Goal: Information Seeking & Learning: Learn about a topic

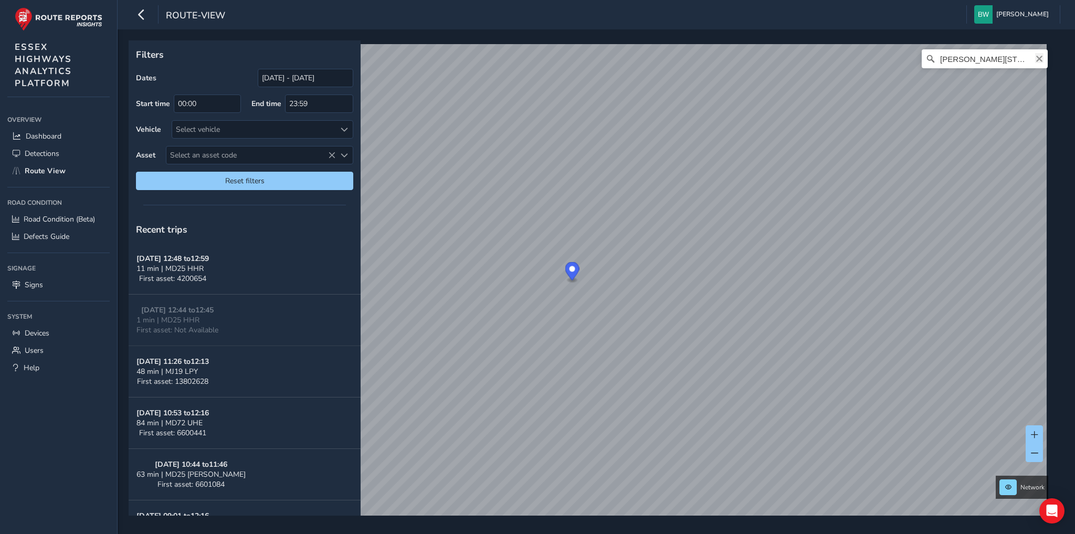
click at [1036, 58] on icon "Clear" at bounding box center [1039, 59] width 6 height 6
click at [980, 58] on input "Search" at bounding box center [985, 58] width 126 height 19
drag, startPoint x: 979, startPoint y: 60, endPoint x: 1075, endPoint y: 59, distance: 95.6
click at [1075, 59] on div "Filters Dates [DATE] - [DATE] Start time 00:00 End time 23:59 Vehicle Select ve…" at bounding box center [597, 281] width 958 height 505
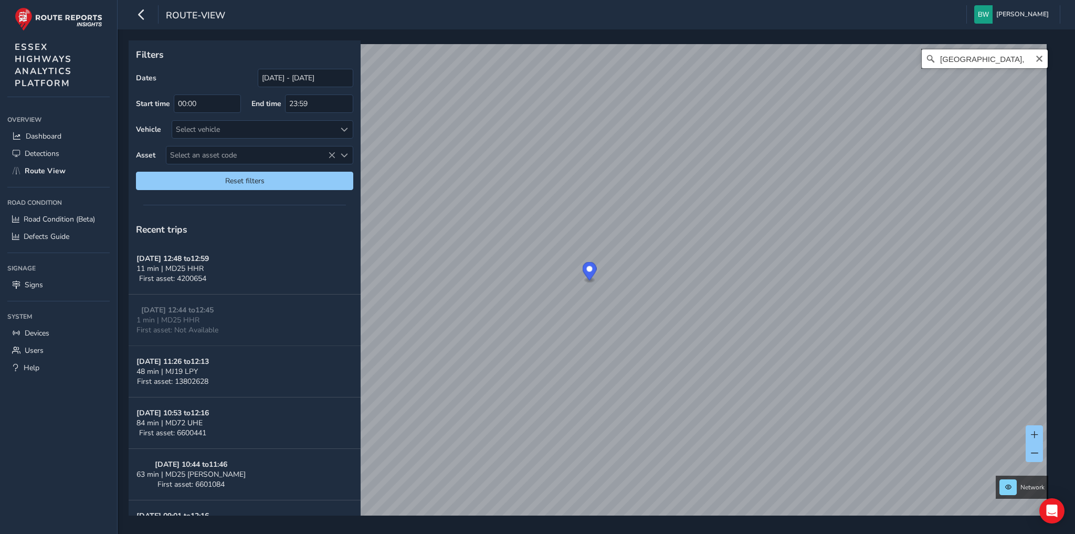
scroll to position [0, 0]
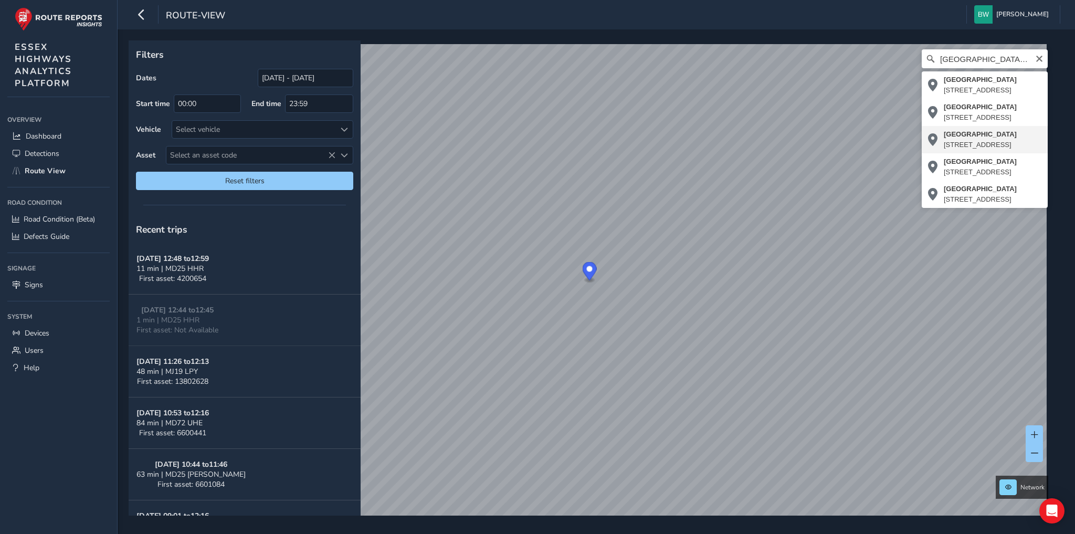
type input "[STREET_ADDRESS]"
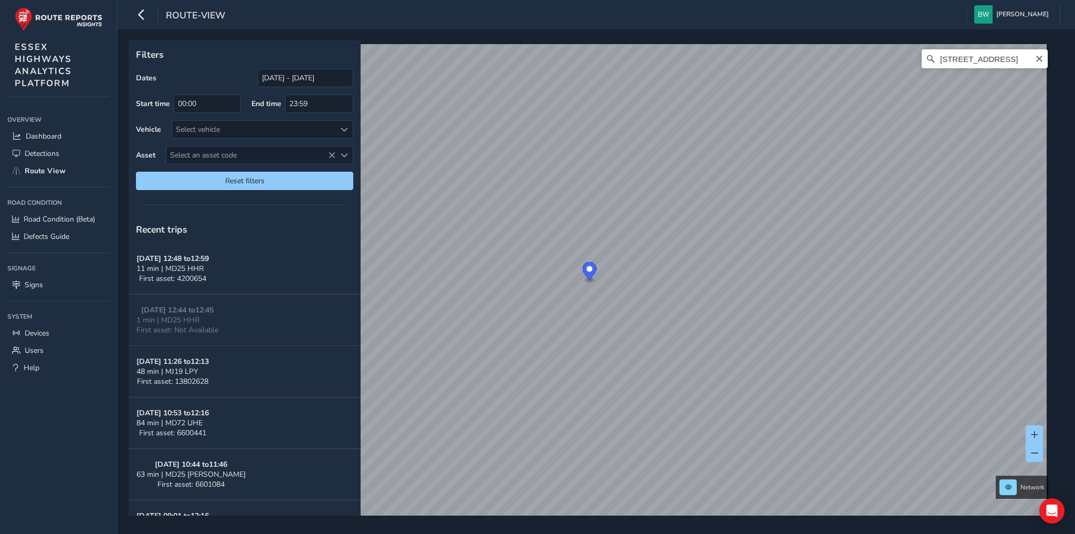
drag, startPoint x: 1036, startPoint y: 58, endPoint x: 1002, endPoint y: 62, distance: 35.0
click at [1036, 58] on icon "Clear" at bounding box center [1039, 59] width 8 height 8
click at [993, 61] on input "Search" at bounding box center [985, 58] width 126 height 19
type input "[GEOGRAPHIC_DATA], [GEOGRAPHIC_DATA]"
click at [1035, 59] on icon "Clear" at bounding box center [1039, 59] width 8 height 8
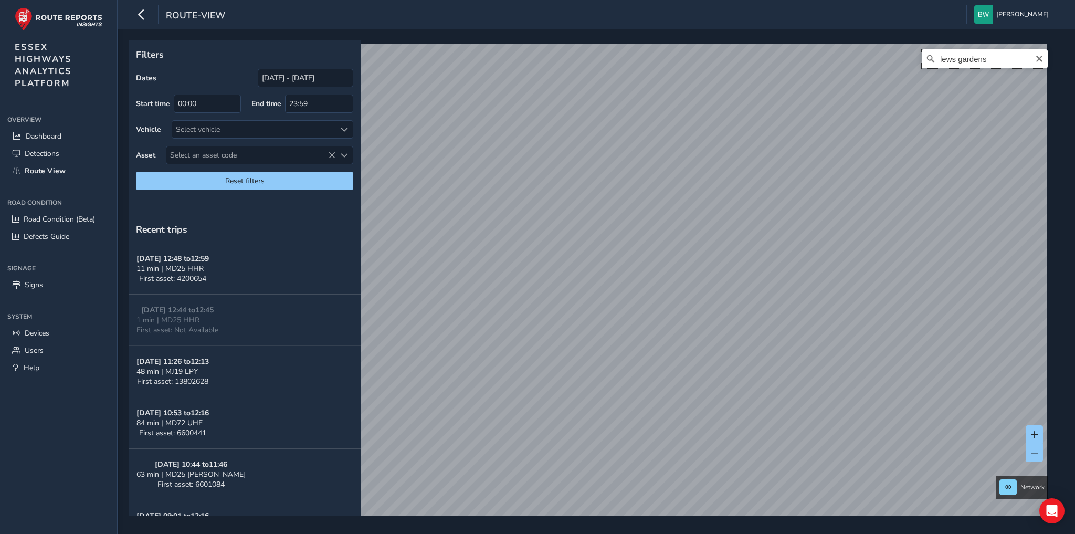
click at [824, 51] on div "lews gardens No results found" at bounding box center [592, 286] width 921 height 484
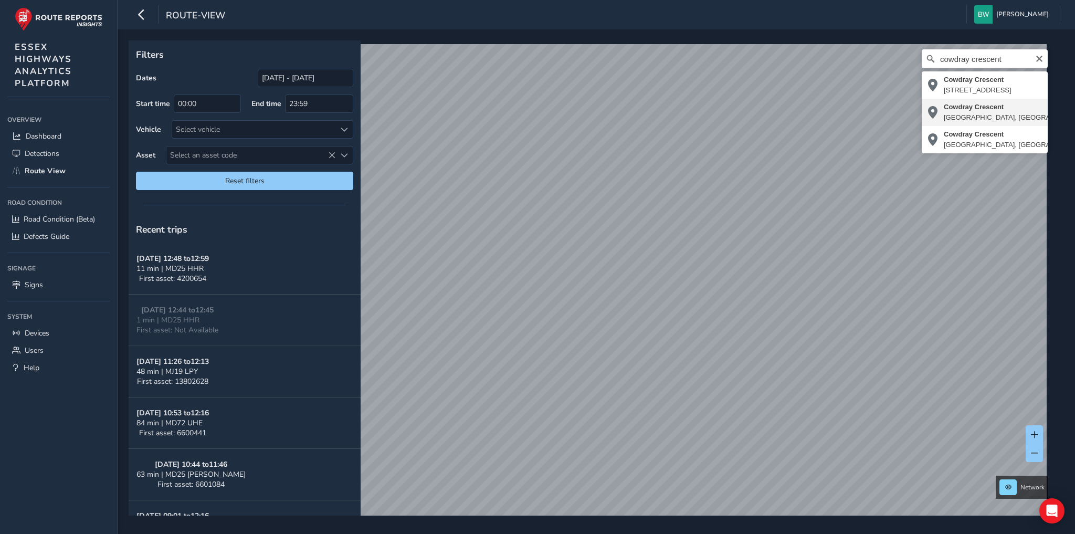
type input "[STREET_ADDRESS]"
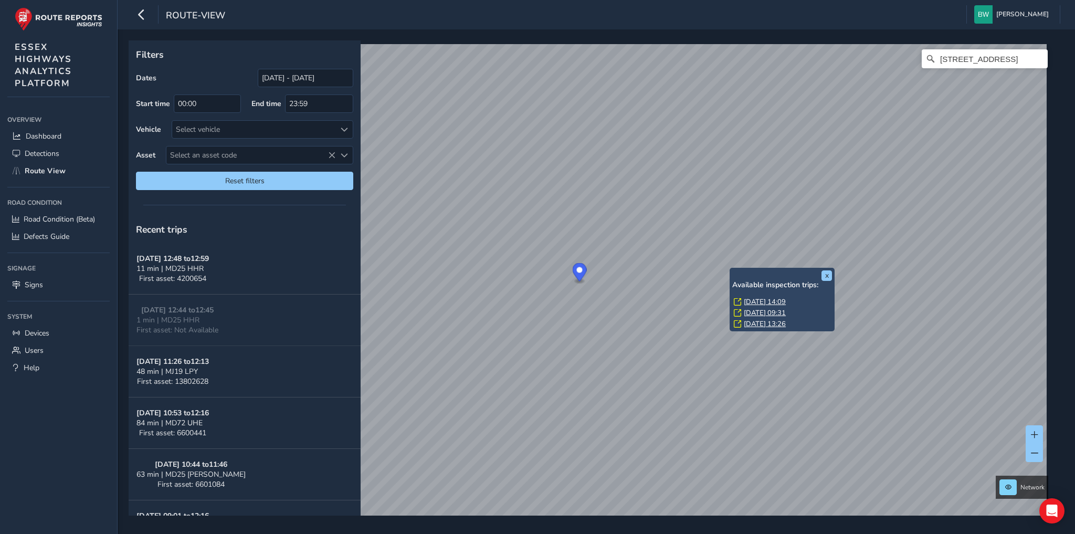
click at [756, 300] on link "[DATE] 14:09" at bounding box center [765, 301] width 42 height 9
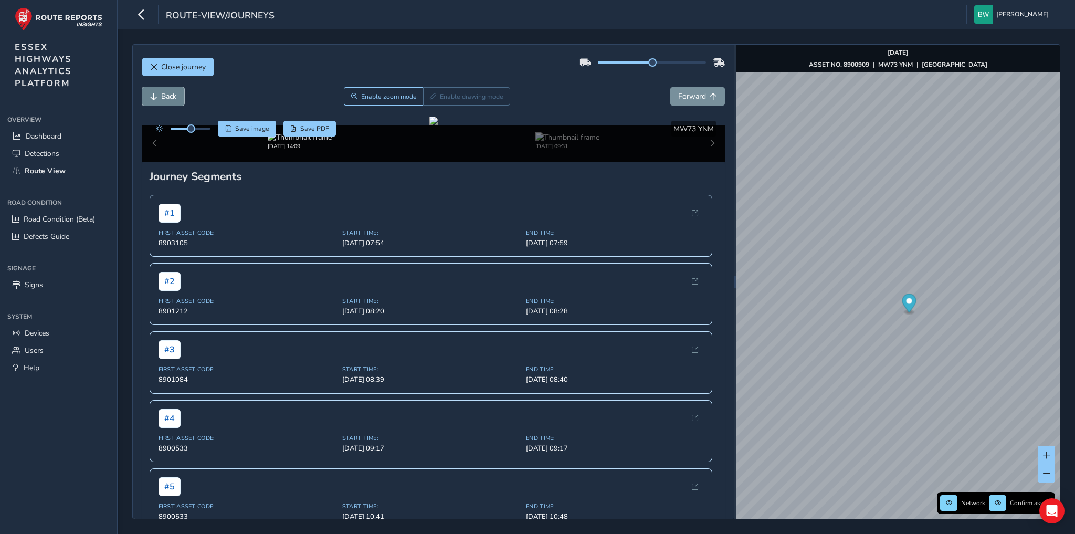
click at [162, 93] on span "Back" at bounding box center [168, 96] width 15 height 10
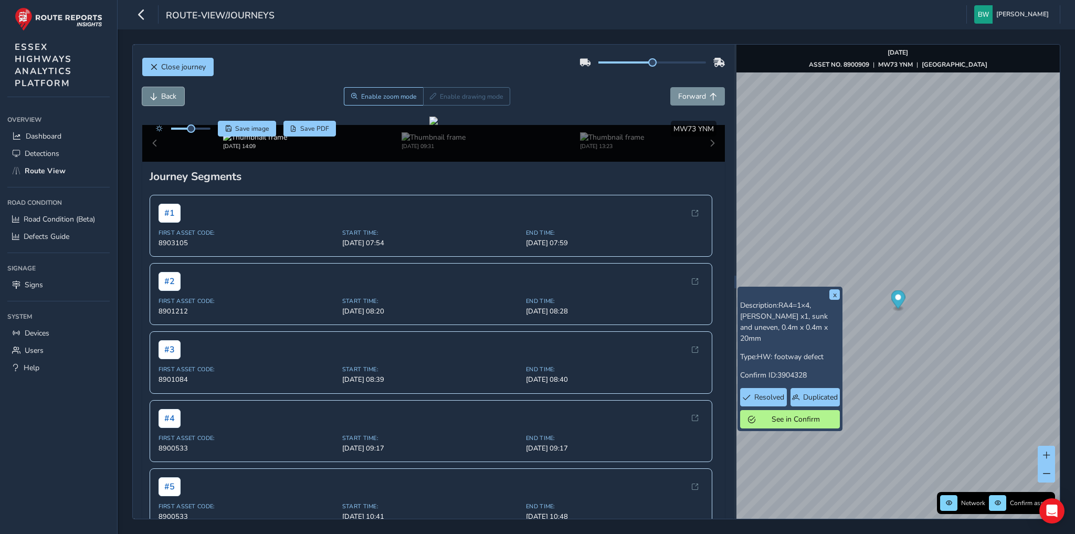
click at [161, 100] on span "Back" at bounding box center [168, 96] width 15 height 10
click at [685, 97] on span "Forward" at bounding box center [692, 96] width 28 height 10
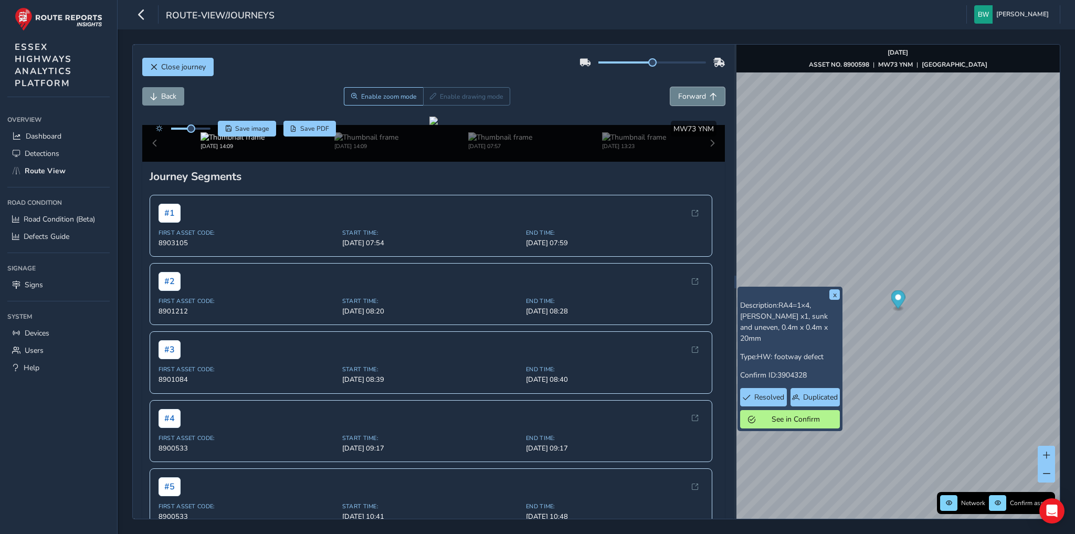
click at [685, 97] on span "Forward" at bounding box center [692, 96] width 28 height 10
click at [154, 91] on button "Back" at bounding box center [163, 96] width 42 height 18
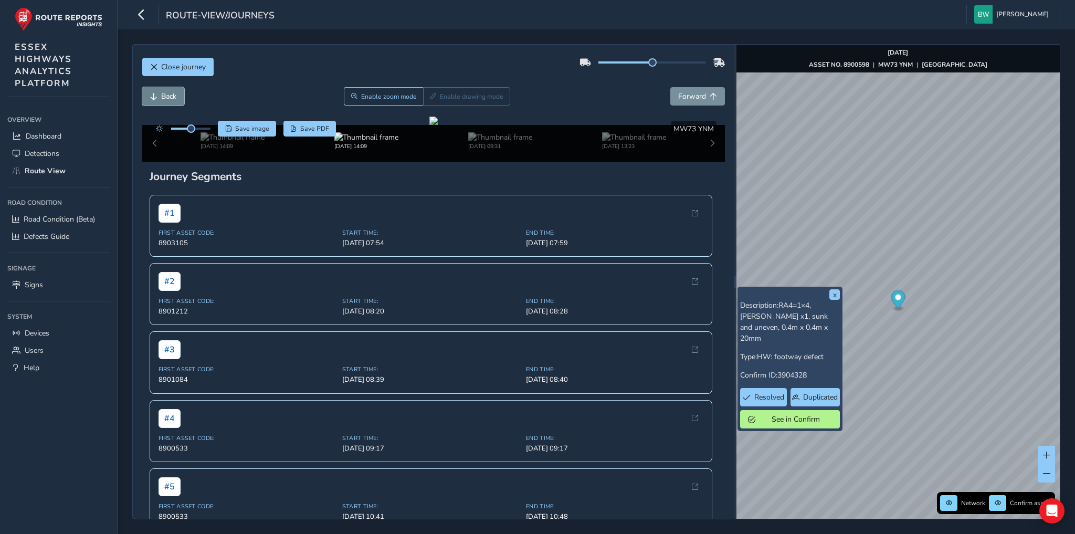
click at [154, 91] on button "Back" at bounding box center [163, 96] width 42 height 18
click at [684, 92] on span "Forward" at bounding box center [692, 96] width 28 height 10
click at [190, 68] on span "Close journey" at bounding box center [183, 67] width 45 height 10
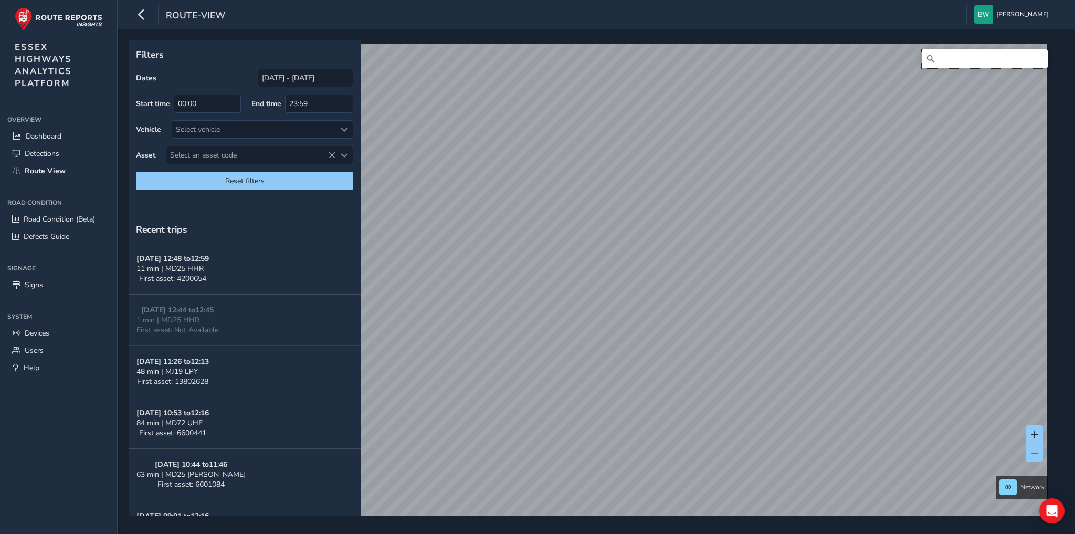
click at [948, 59] on input "Search" at bounding box center [985, 58] width 126 height 19
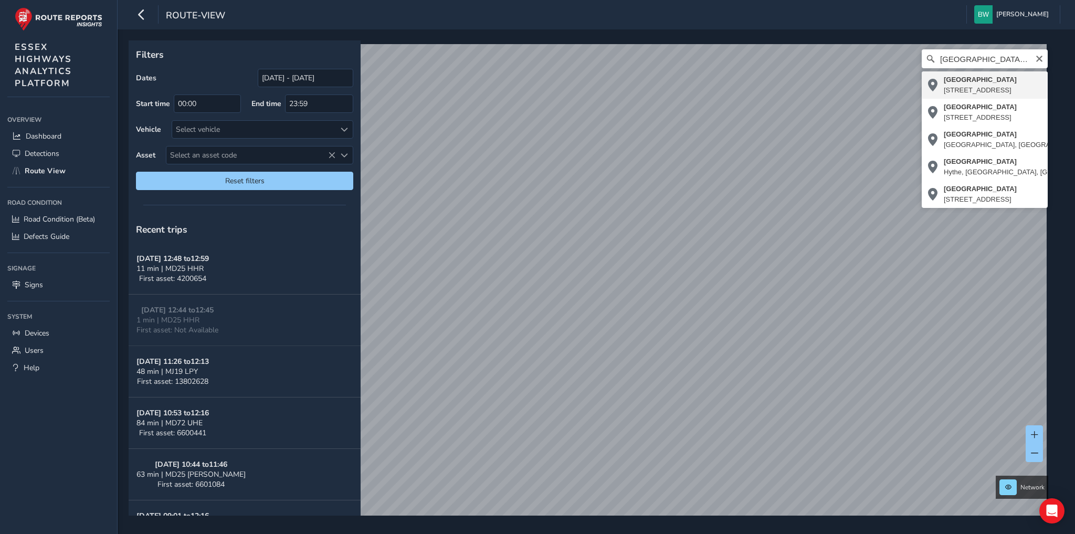
type input "[STREET_ADDRESS]"
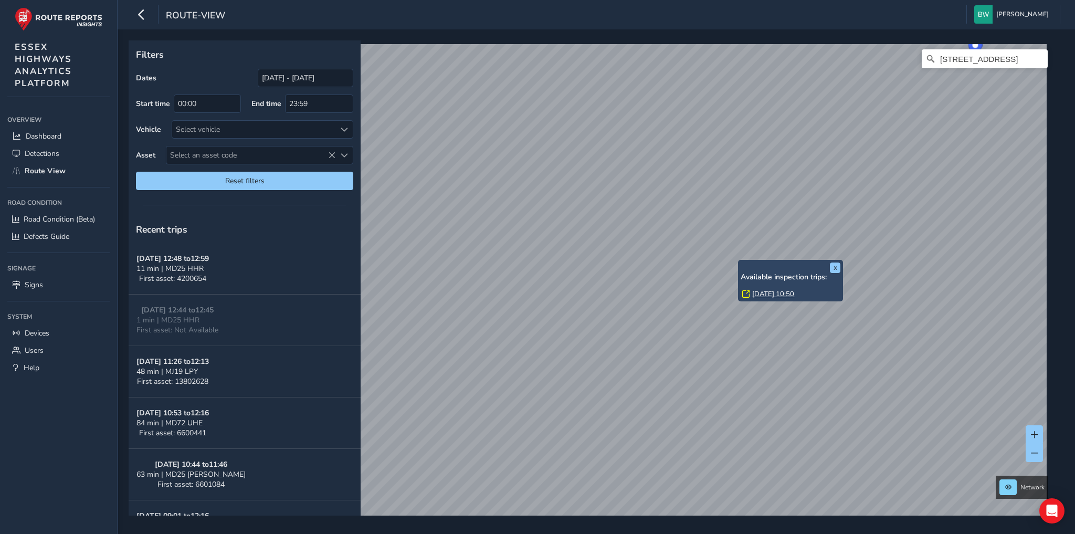
click at [766, 293] on link "[DATE] 10:50" at bounding box center [773, 293] width 42 height 9
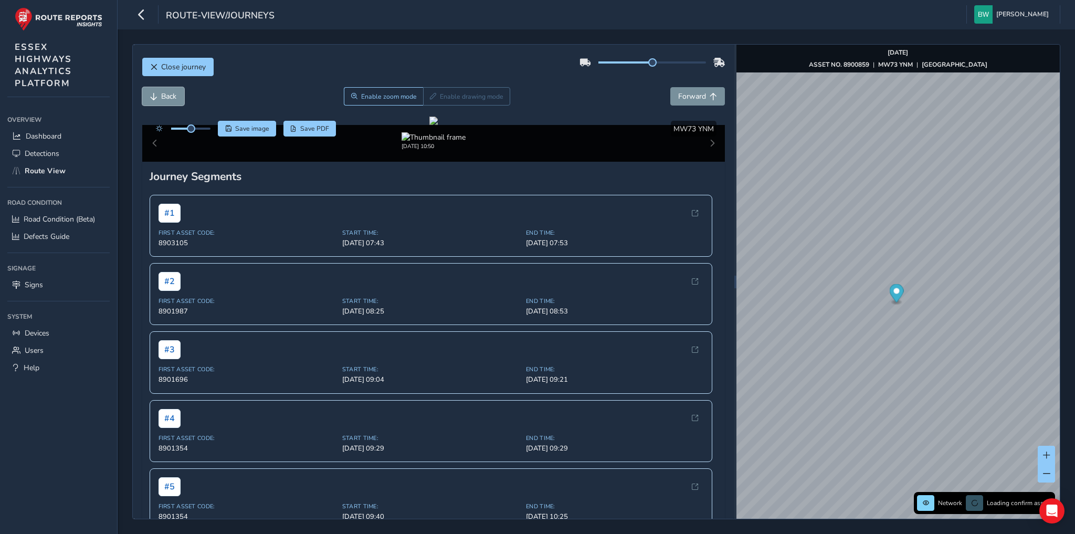
click at [154, 93] on span "Back" at bounding box center [153, 96] width 7 height 7
click at [710, 95] on span "Forward" at bounding box center [713, 96] width 7 height 7
click at [897, 391] on img "Preview frame" at bounding box center [910, 387] width 26 height 8
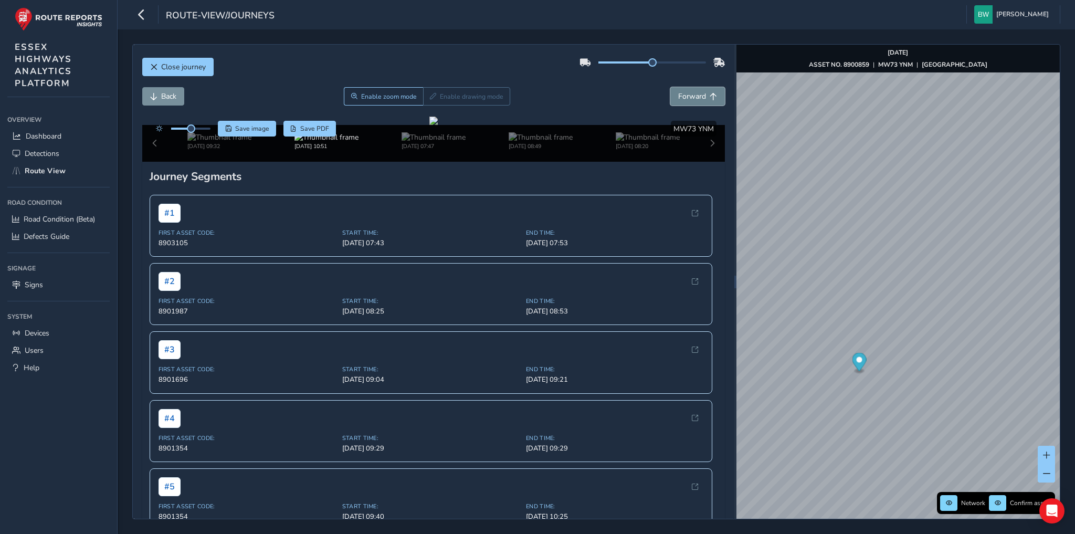
click at [703, 98] on button "Forward" at bounding box center [698, 96] width 55 height 18
click at [174, 59] on button "Close journey" at bounding box center [177, 67] width 71 height 18
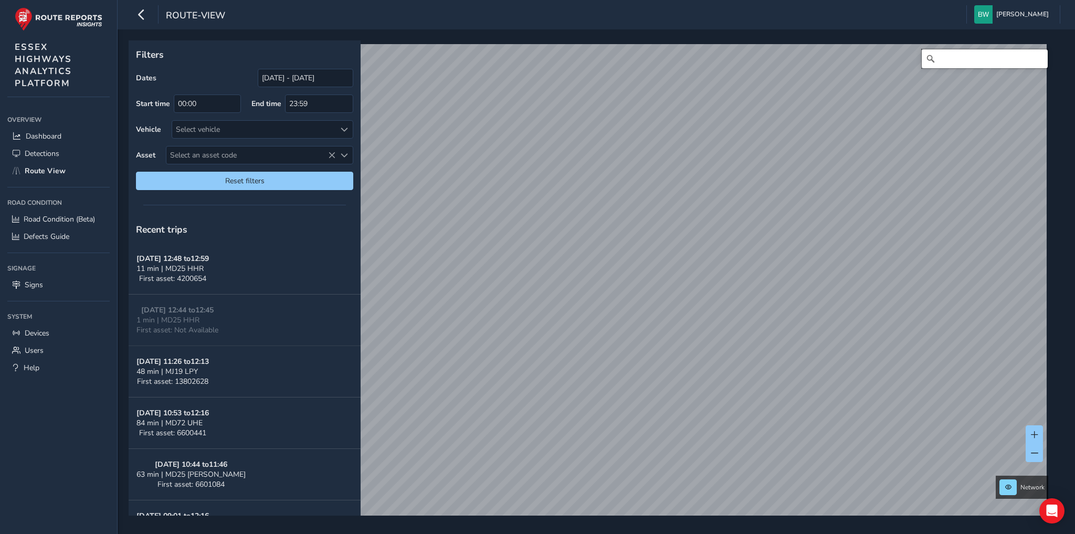
click at [971, 59] on input "Search" at bounding box center [985, 58] width 126 height 19
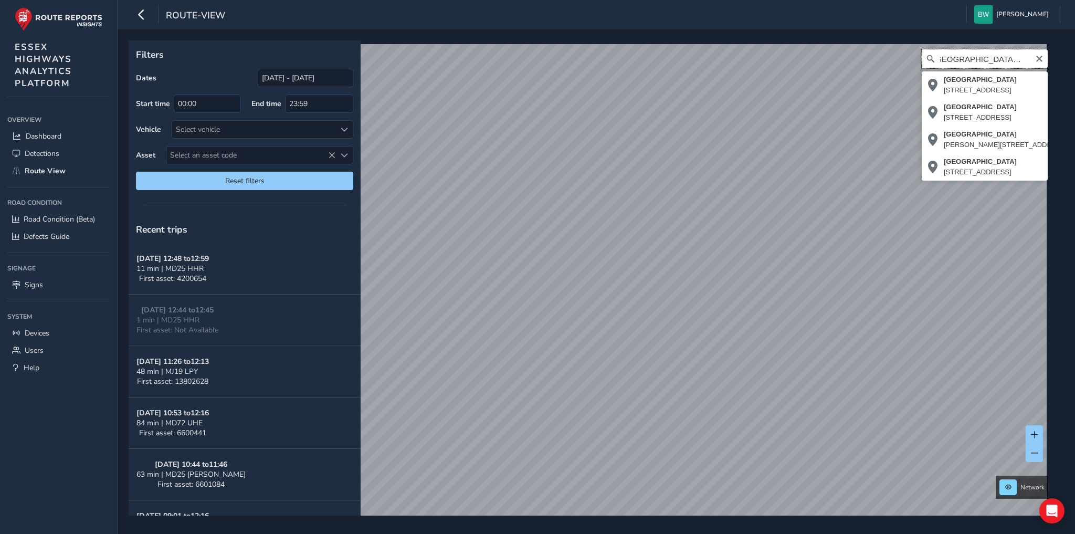
scroll to position [0, 12]
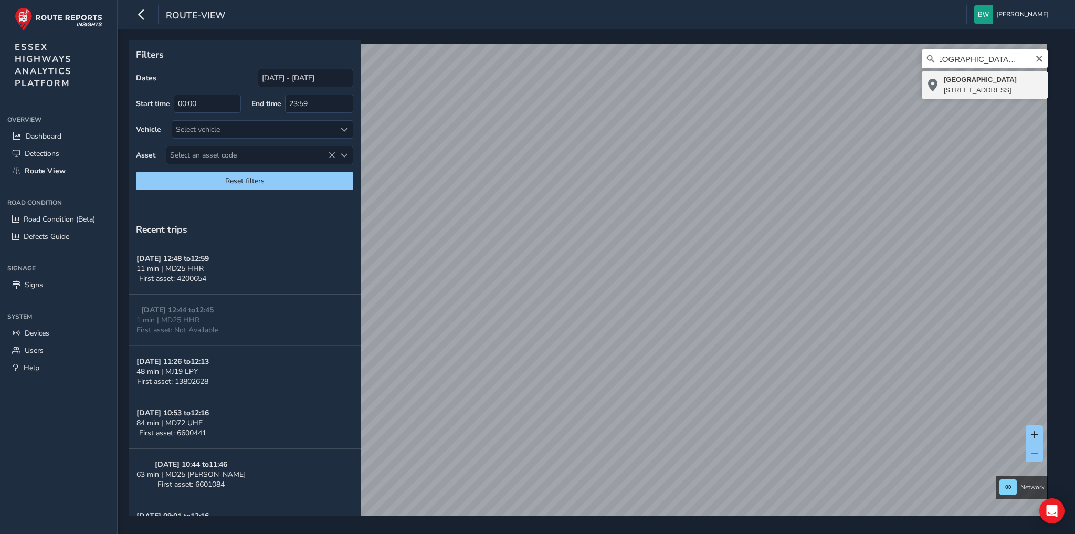
type input "[STREET_ADDRESS]"
click at [267, 78] on input "[DATE] - [DATE]" at bounding box center [306, 78] width 96 height 18
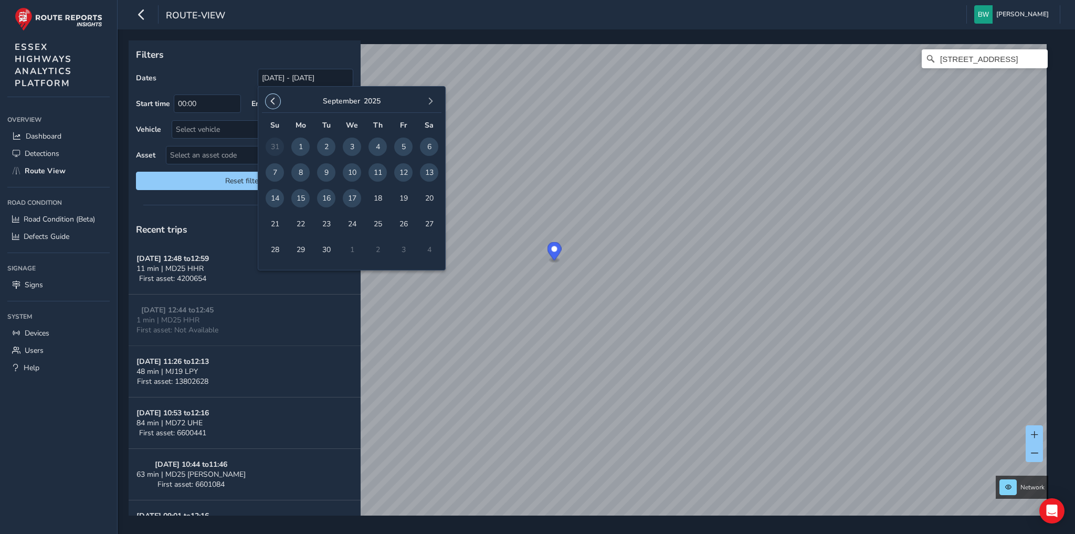
click at [272, 96] on button "button" at bounding box center [273, 101] width 15 height 15
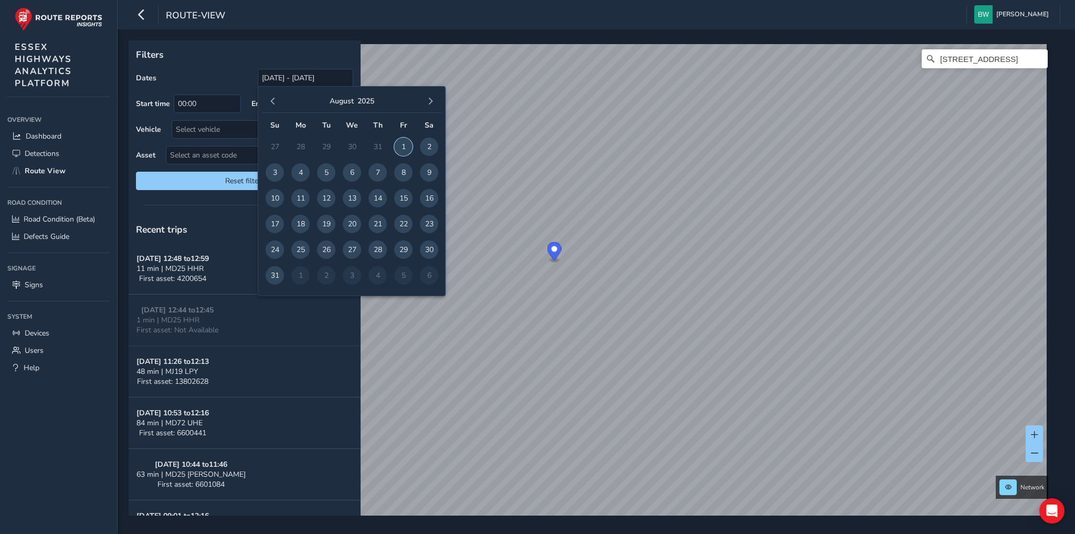
click at [401, 144] on span "1" at bounding box center [403, 147] width 18 height 18
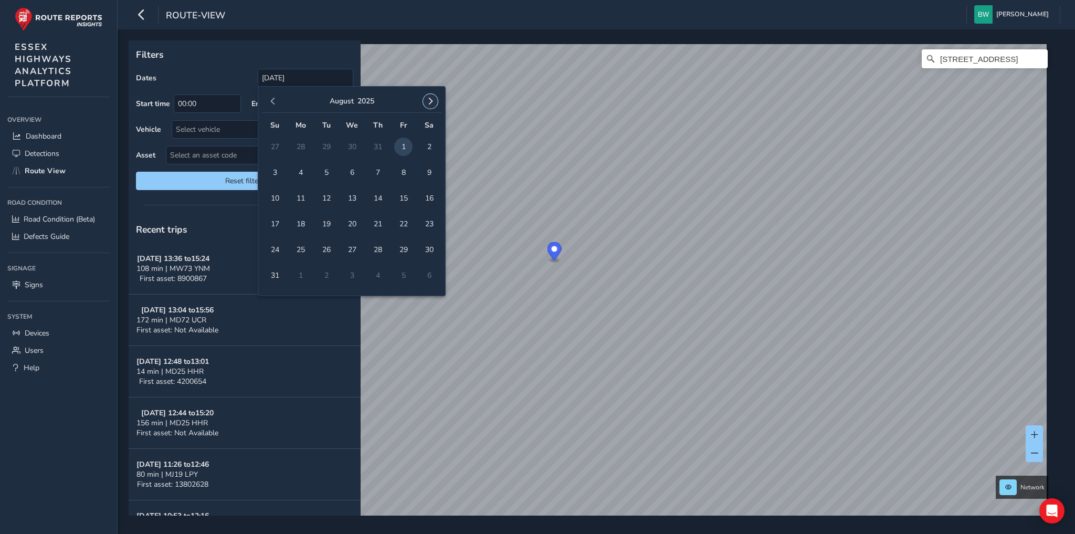
click at [430, 98] on span "button" at bounding box center [430, 101] width 7 height 7
click at [351, 198] on span "17" at bounding box center [352, 198] width 18 height 18
type input "[DATE] - [DATE]"
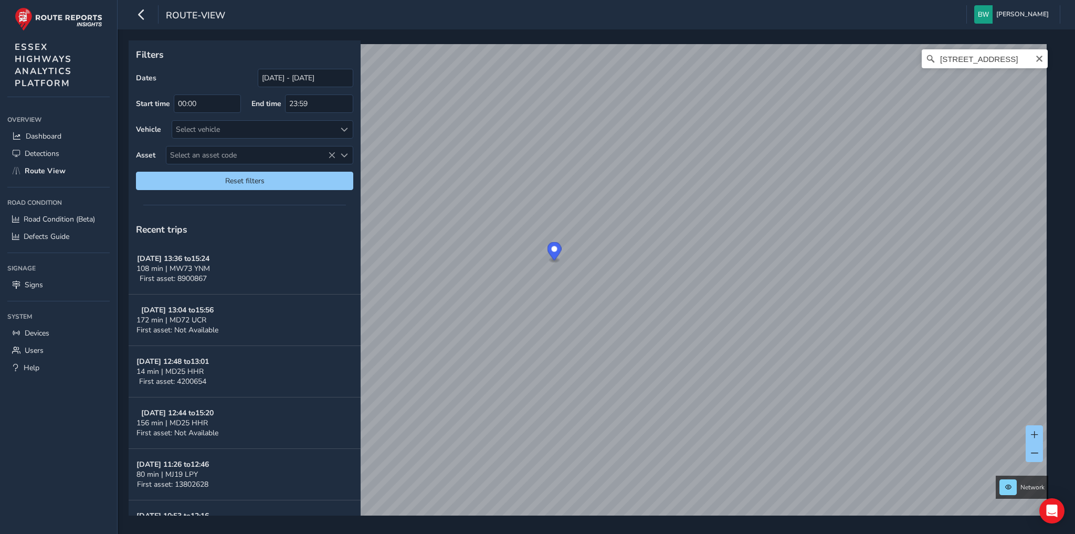
drag, startPoint x: 1034, startPoint y: 60, endPoint x: 1011, endPoint y: 60, distance: 23.1
click at [1036, 60] on icon "Clear" at bounding box center [1039, 59] width 6 height 6
click at [973, 59] on input "Search" at bounding box center [985, 58] width 126 height 19
type input "[PERSON_NAME] court, [GEOGRAPHIC_DATA]"
click at [1035, 60] on icon "Clear" at bounding box center [1039, 59] width 8 height 8
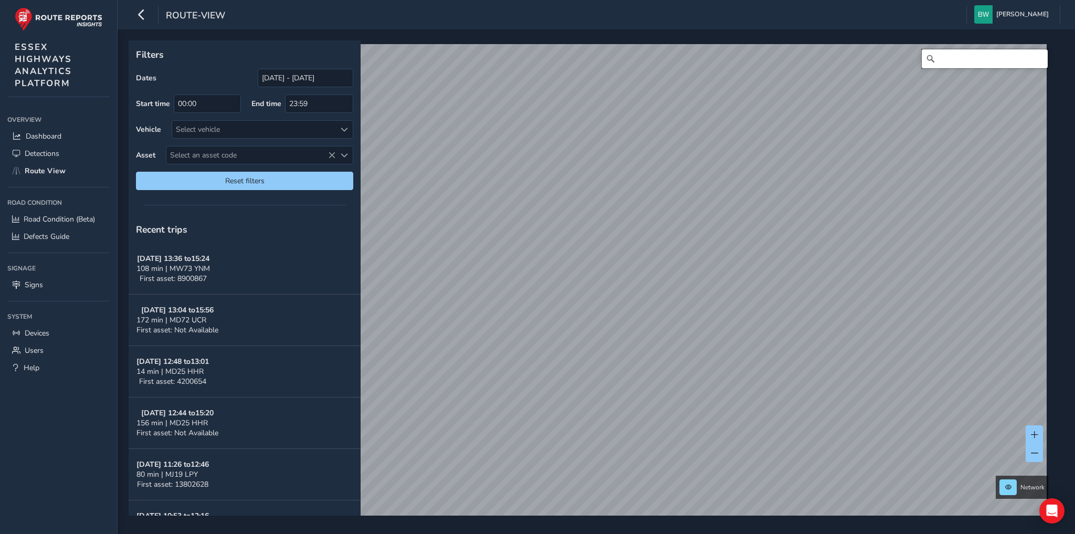
click at [960, 59] on input "Search" at bounding box center [985, 58] width 126 height 19
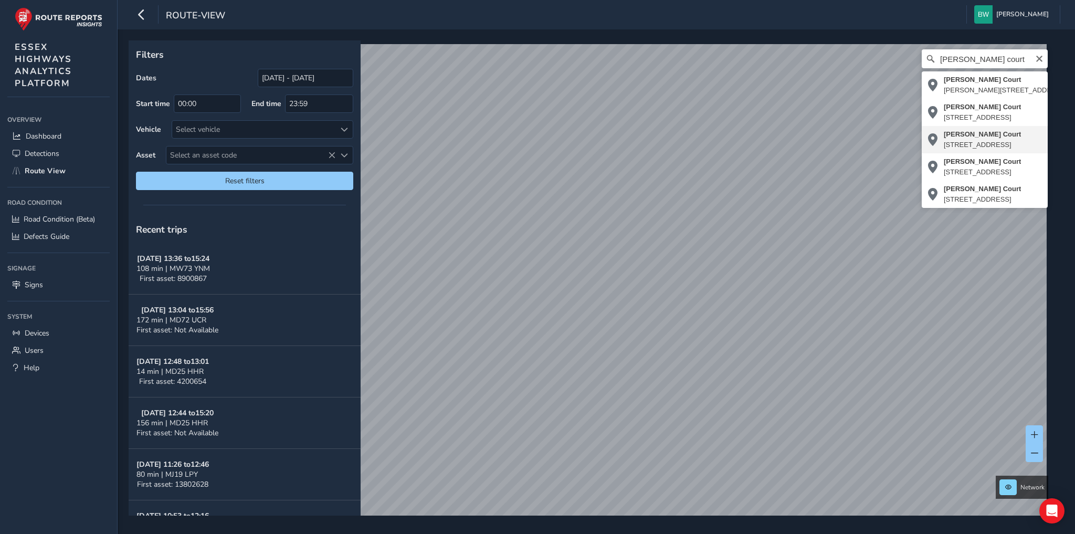
type input "[PERSON_NAME][STREET_ADDRESS]"
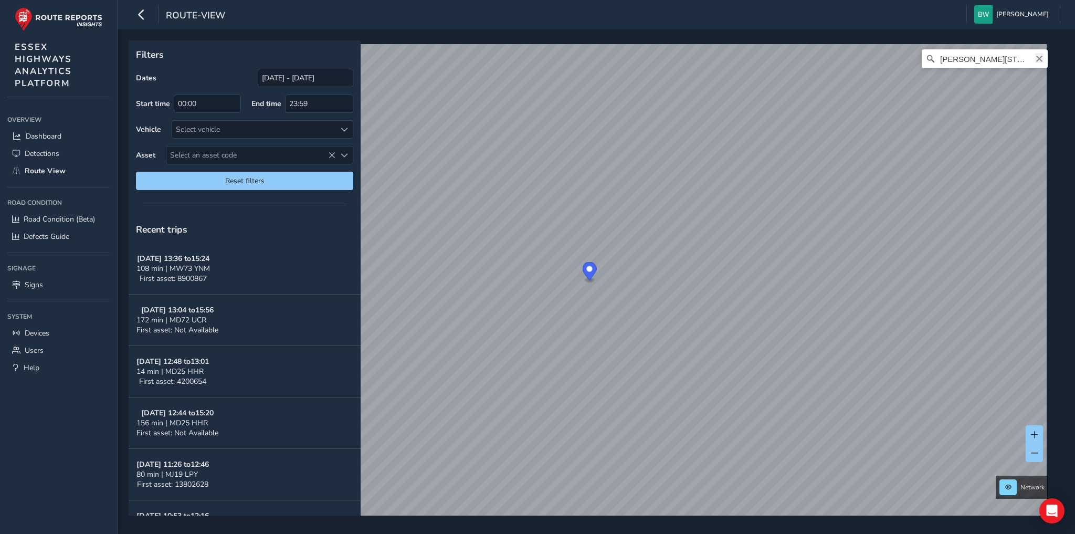
drag, startPoint x: 1035, startPoint y: 56, endPoint x: 981, endPoint y: 56, distance: 54.1
click at [1036, 56] on icon "Clear" at bounding box center [1039, 59] width 6 height 6
click at [976, 55] on input "Search" at bounding box center [985, 58] width 126 height 19
type input "[STREET_ADDRESS]"
click at [559, 282] on link "[DATE] 09:46" at bounding box center [563, 285] width 42 height 9
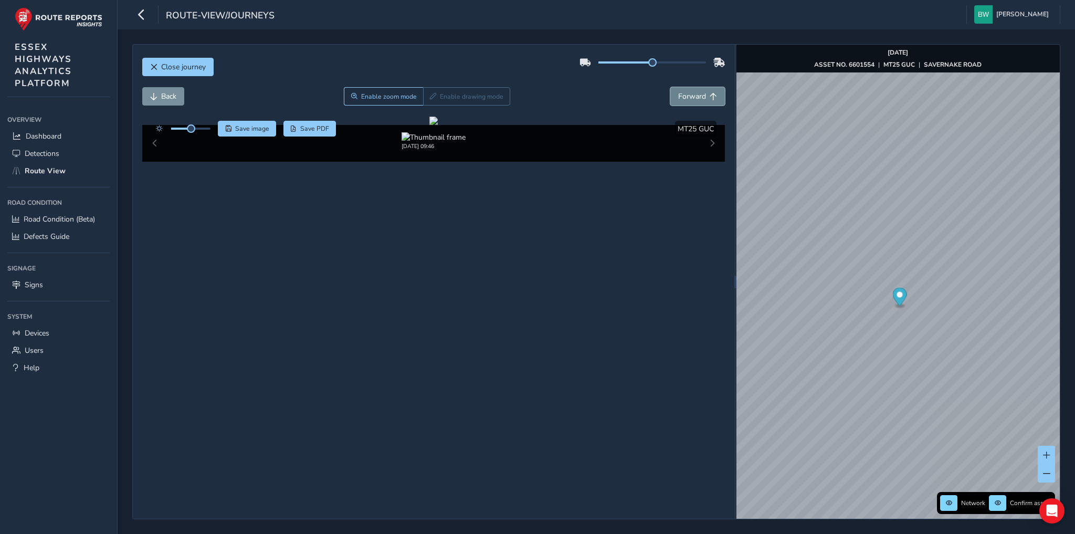
click at [693, 91] on span "Forward" at bounding box center [692, 96] width 28 height 10
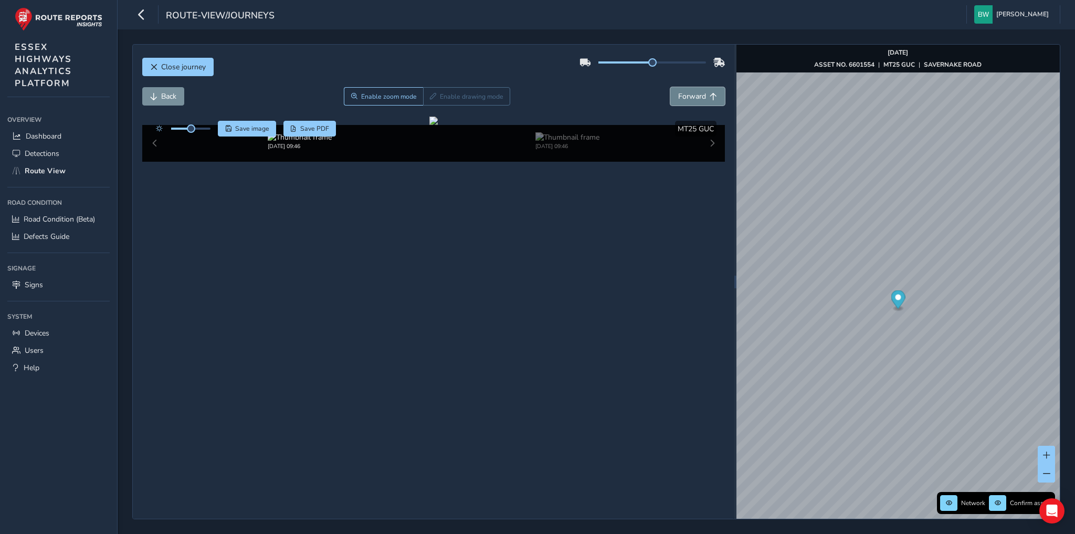
click at [693, 91] on span "Forward" at bounding box center [692, 96] width 28 height 10
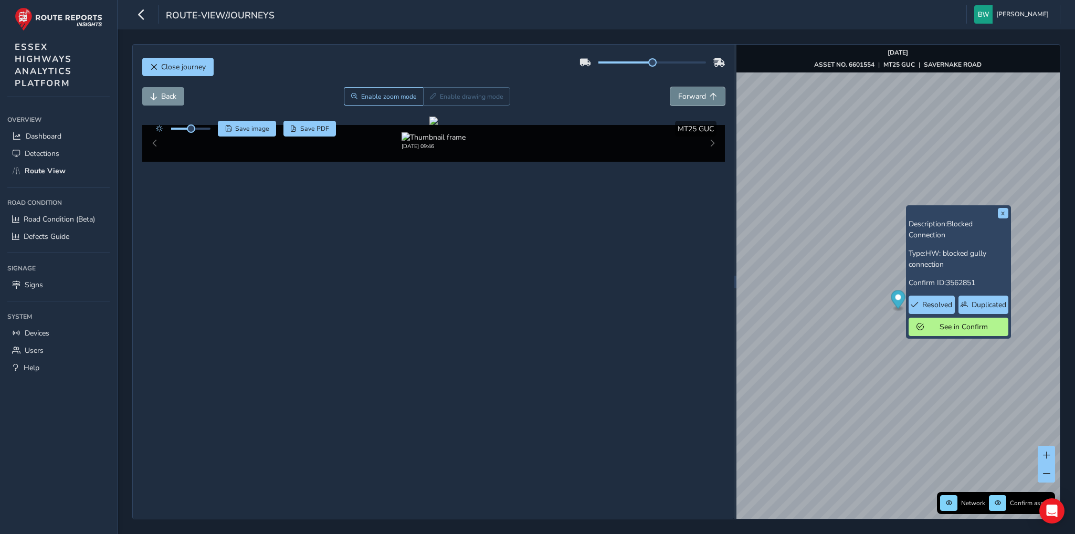
click at [695, 96] on span "Forward" at bounding box center [692, 96] width 28 height 10
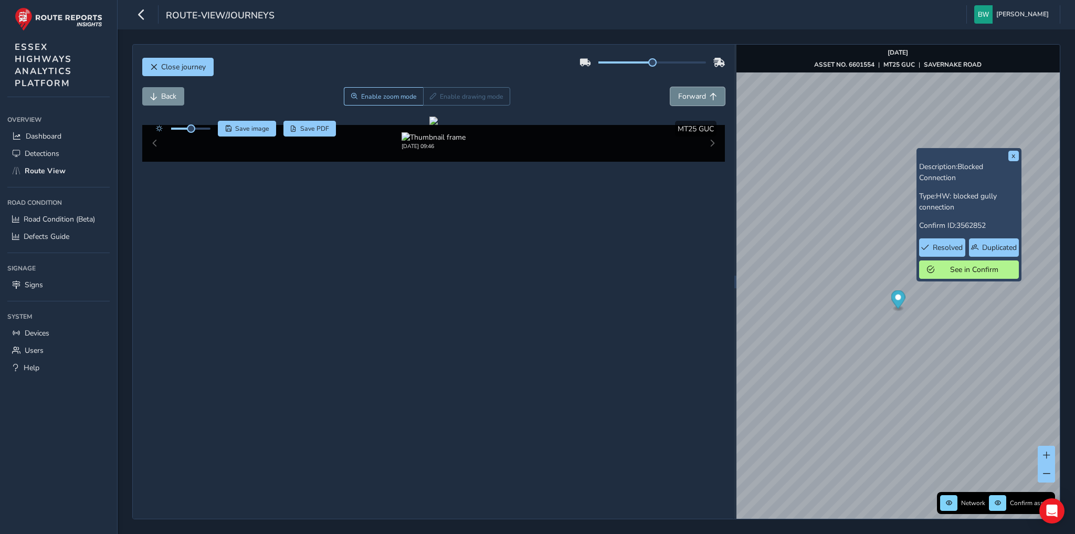
click at [704, 96] on span "Forward" at bounding box center [692, 96] width 28 height 10
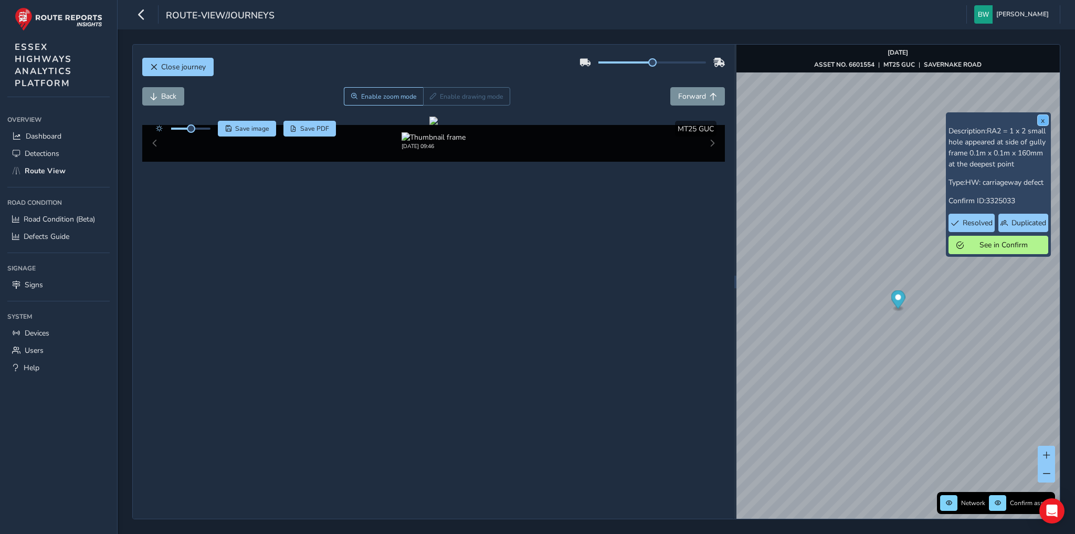
click at [1042, 120] on button "x" at bounding box center [1043, 120] width 11 height 11
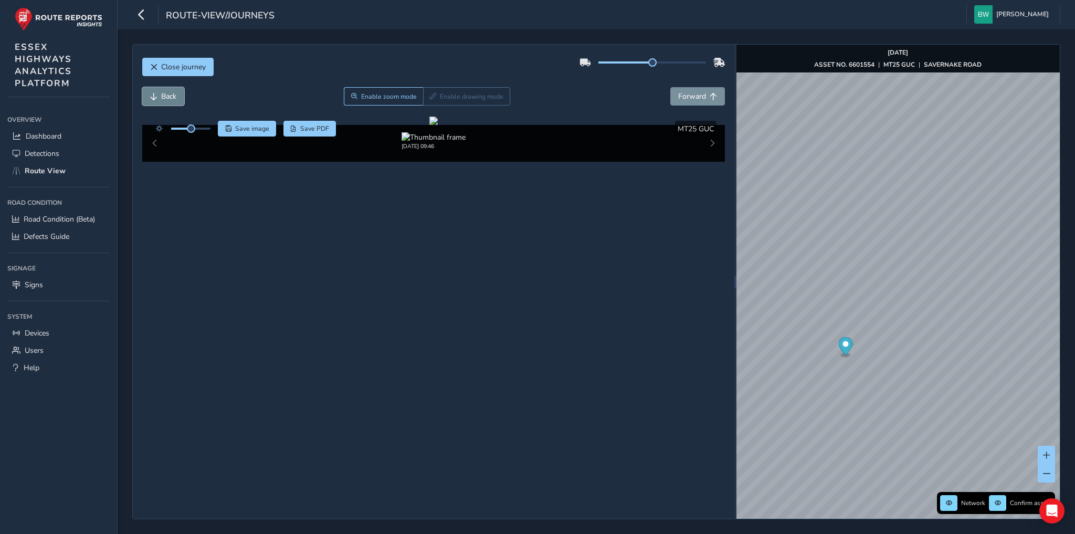
click at [158, 98] on button "Back" at bounding box center [163, 96] width 42 height 18
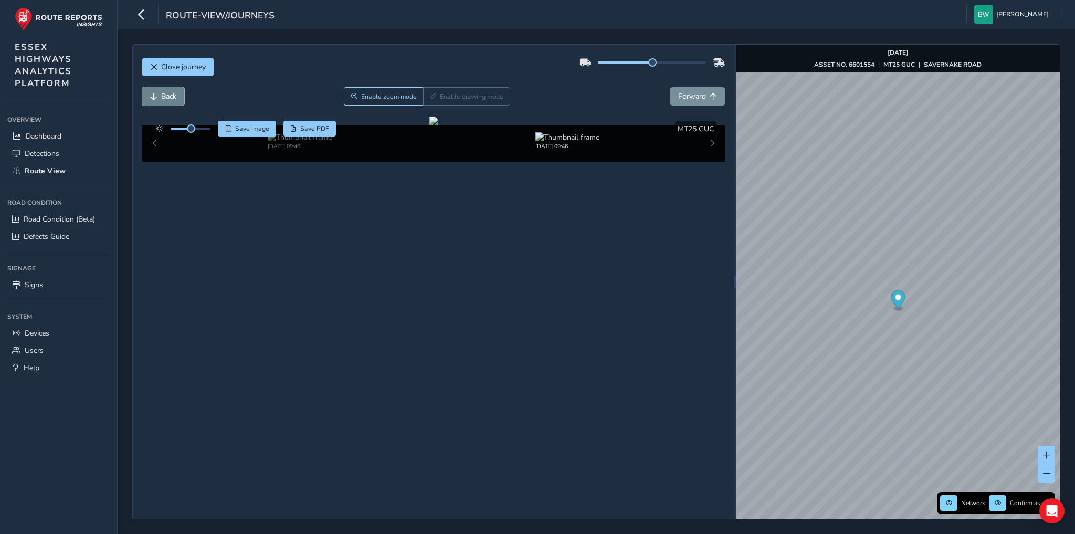
click at [158, 98] on button "Back" at bounding box center [163, 96] width 42 height 18
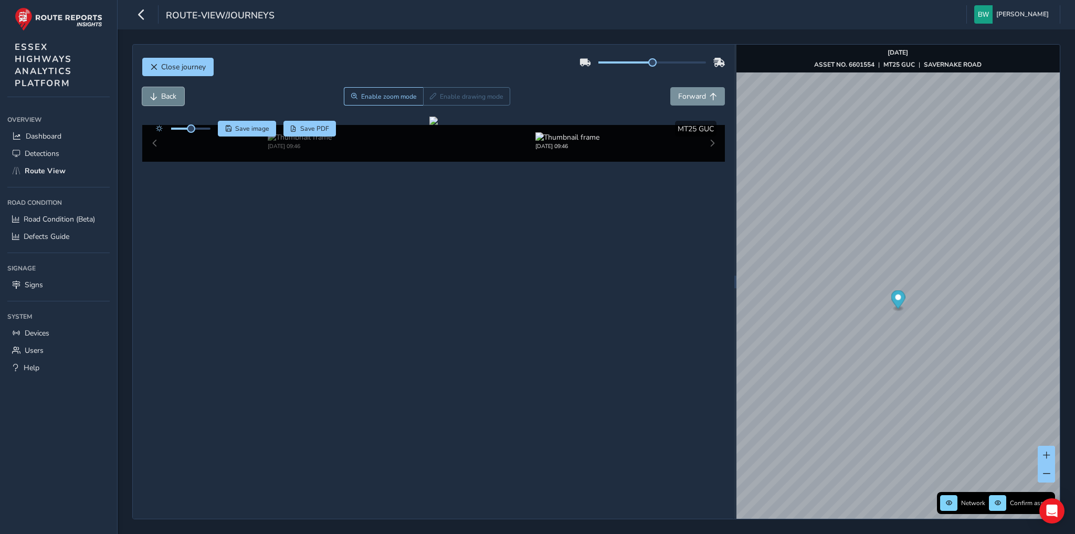
click at [158, 98] on button "Back" at bounding box center [163, 96] width 42 height 18
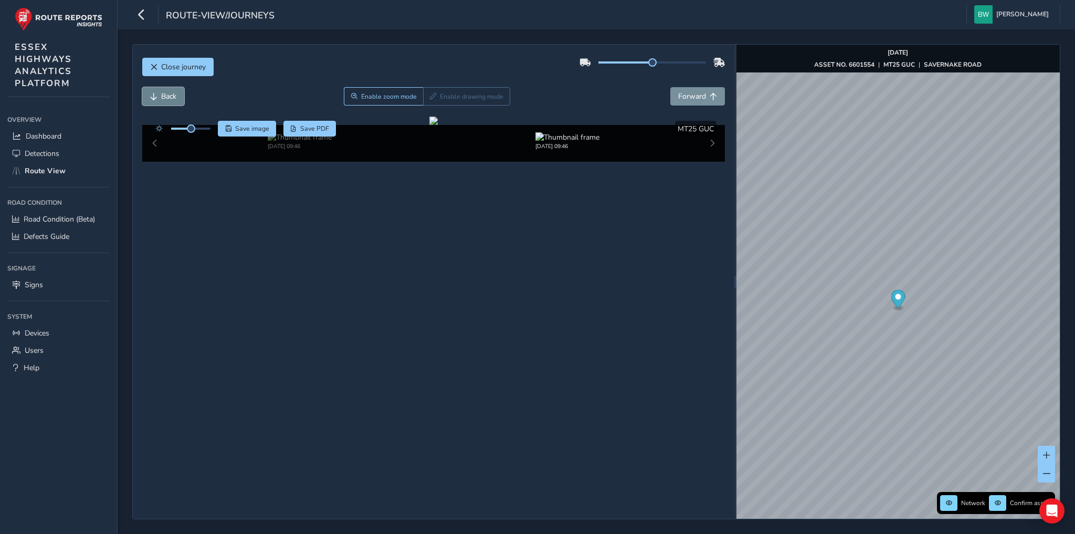
click at [158, 98] on button "Back" at bounding box center [163, 96] width 42 height 18
click at [718, 179] on div "Close journey Back Enable zoom mode Enable drawing mode Forward Click and Drag …" at bounding box center [596, 281] width 928 height 475
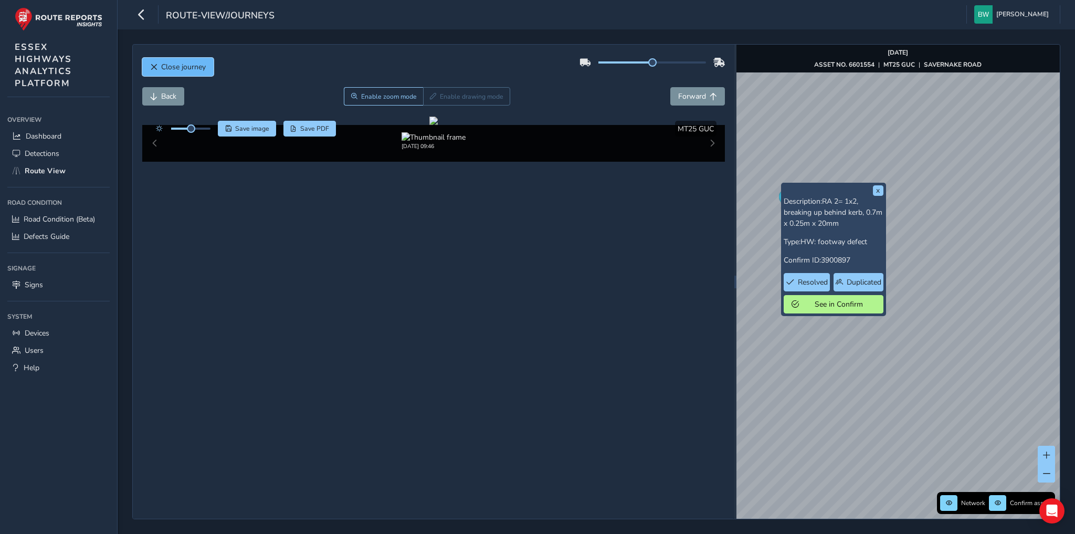
click at [187, 64] on span "Close journey" at bounding box center [183, 67] width 45 height 10
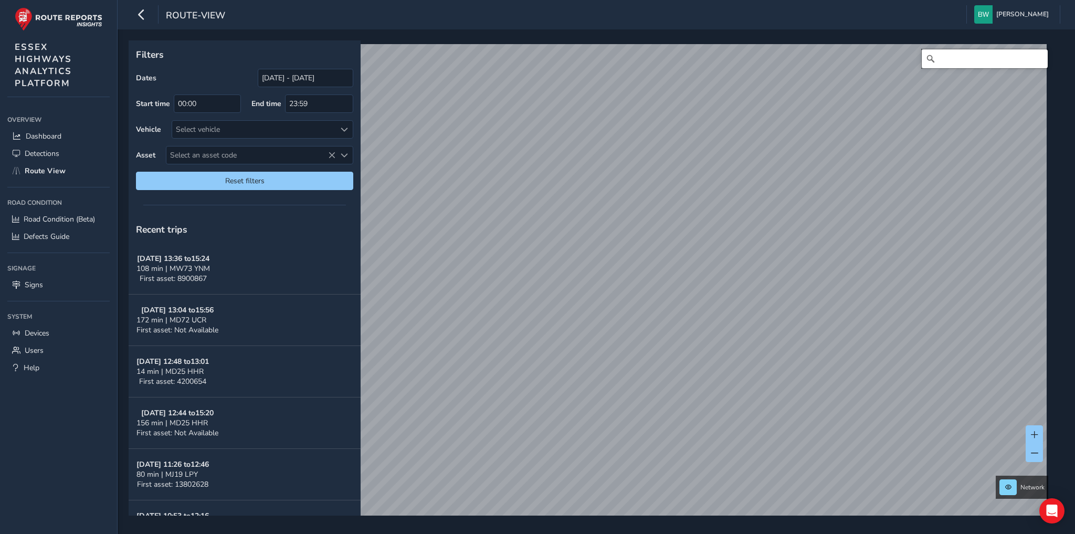
click at [963, 64] on input "Search" at bounding box center [985, 58] width 126 height 19
type input "[STREET_ADDRESS]"
click at [641, 323] on link "[DATE] 11:58" at bounding box center [645, 320] width 42 height 9
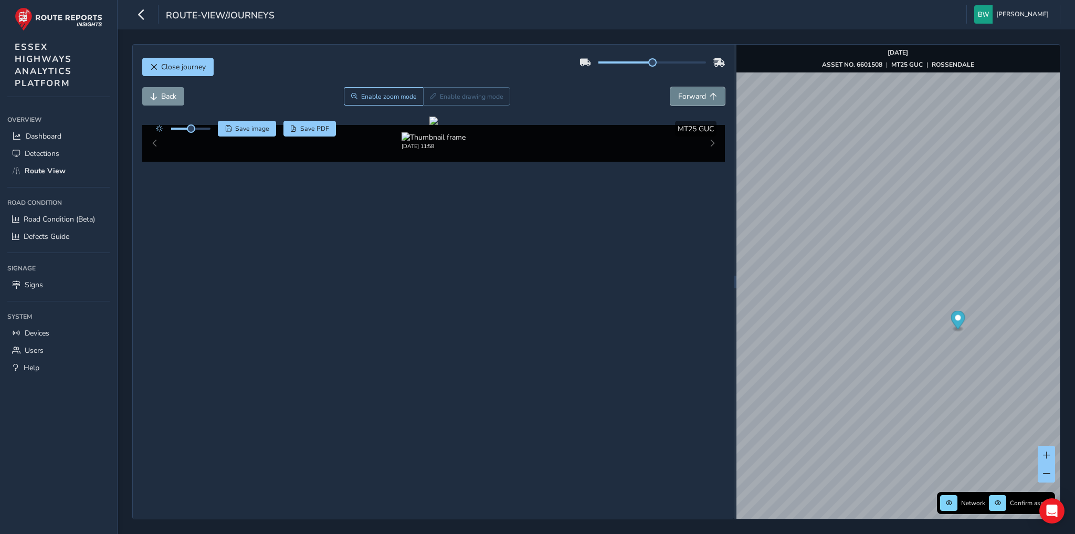
click at [704, 92] on span "Forward" at bounding box center [692, 96] width 28 height 10
click at [157, 90] on button "Back" at bounding box center [163, 96] width 42 height 18
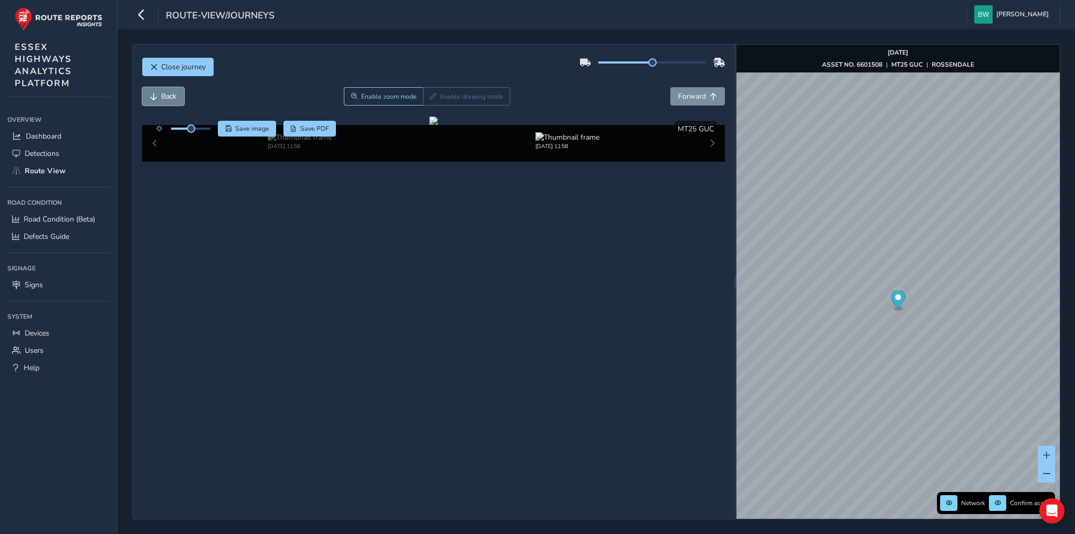
click at [157, 90] on button "Back" at bounding box center [163, 96] width 42 height 18
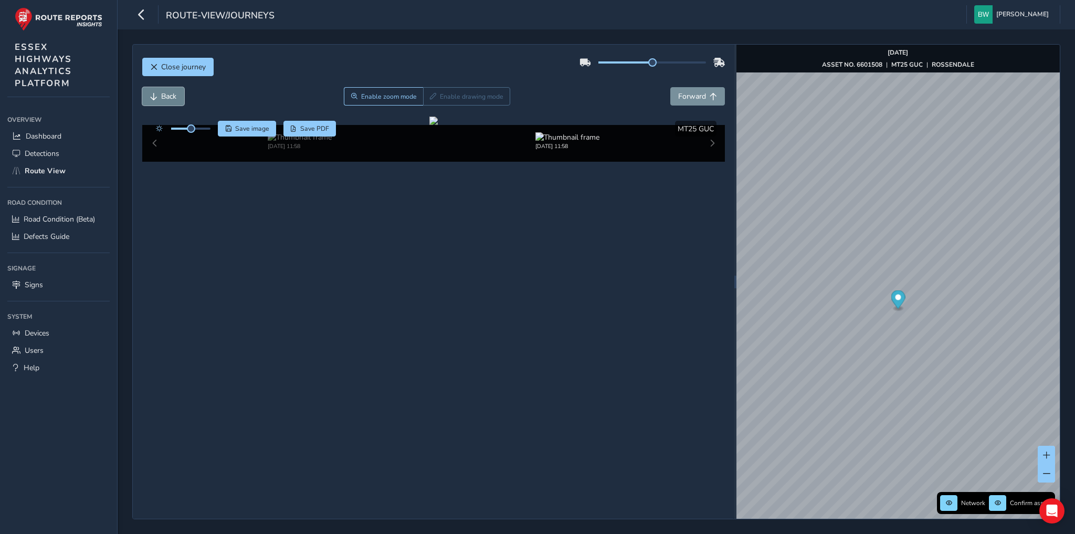
click at [157, 90] on button "Back" at bounding box center [163, 96] width 42 height 18
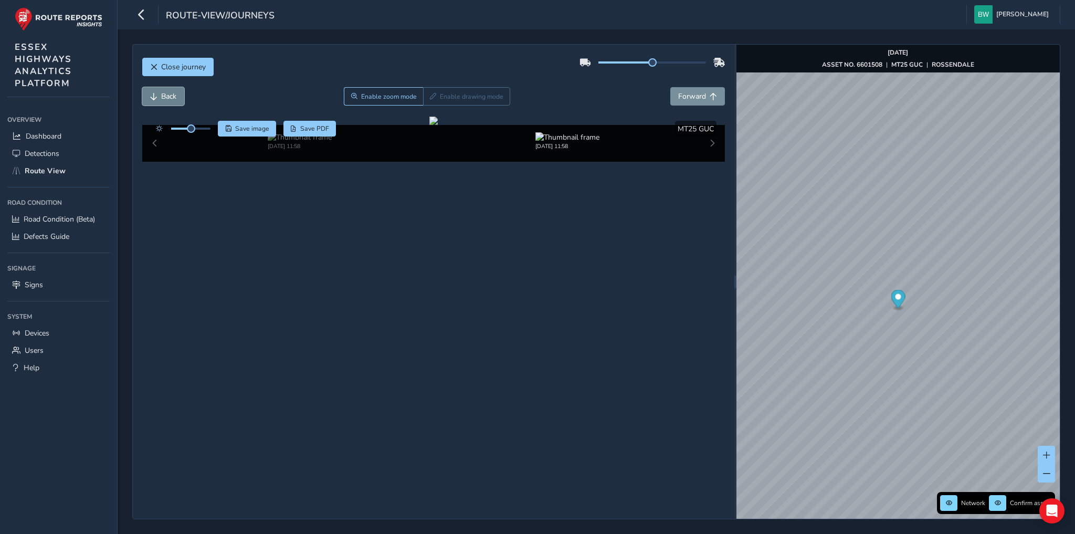
click at [157, 90] on button "Back" at bounding box center [163, 96] width 42 height 18
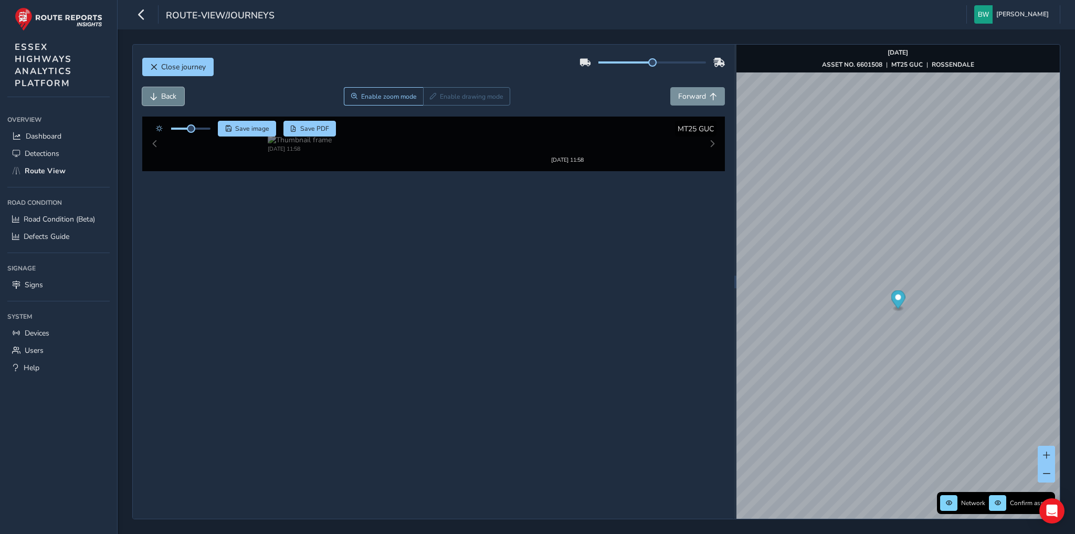
click at [157, 90] on button "Back" at bounding box center [163, 96] width 42 height 18
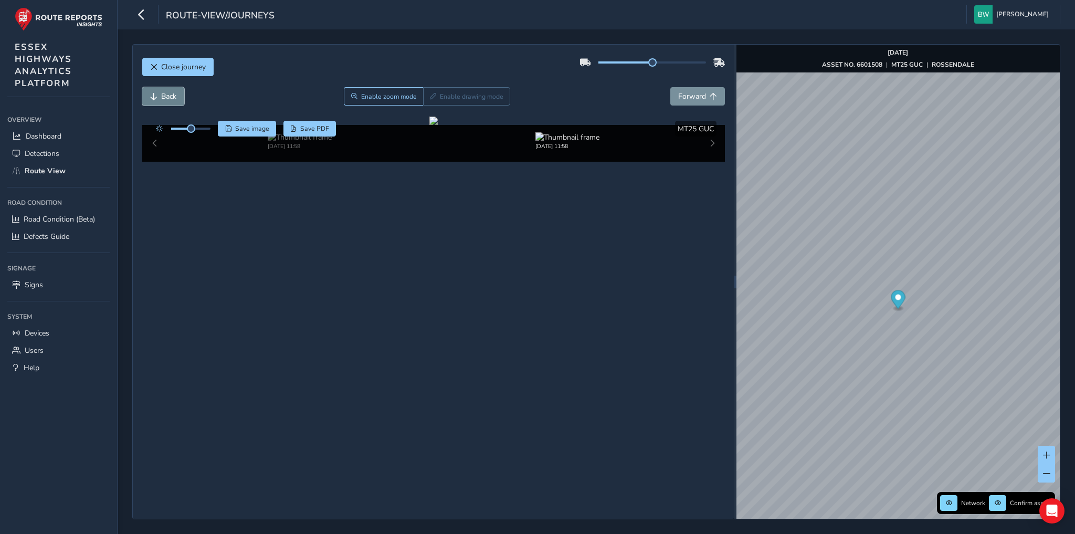
click at [157, 90] on button "Back" at bounding box center [163, 96] width 42 height 18
click at [709, 97] on button "Forward" at bounding box center [698, 96] width 55 height 18
click at [159, 96] on button "Back" at bounding box center [163, 96] width 42 height 18
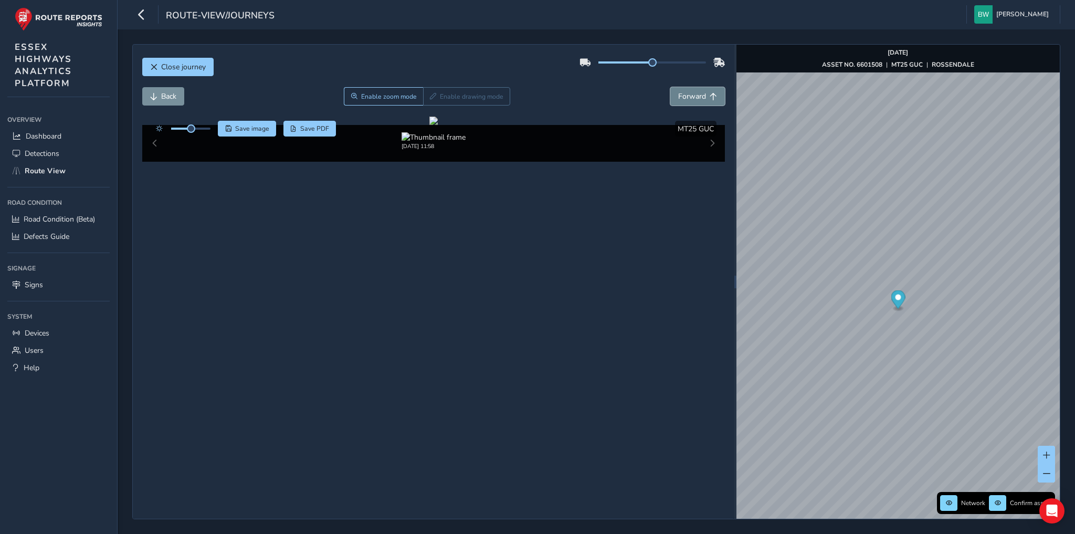
click at [703, 96] on span "Forward" at bounding box center [692, 96] width 28 height 10
click at [703, 90] on button "Forward" at bounding box center [698, 96] width 55 height 18
click at [164, 66] on span "Close journey" at bounding box center [183, 67] width 45 height 10
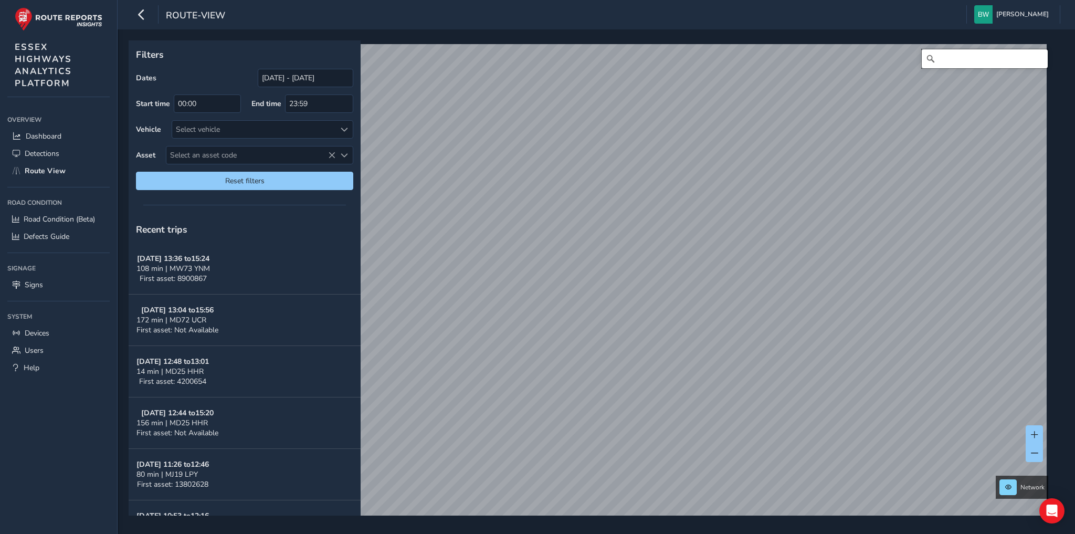
click at [957, 62] on input "Search" at bounding box center [985, 58] width 126 height 19
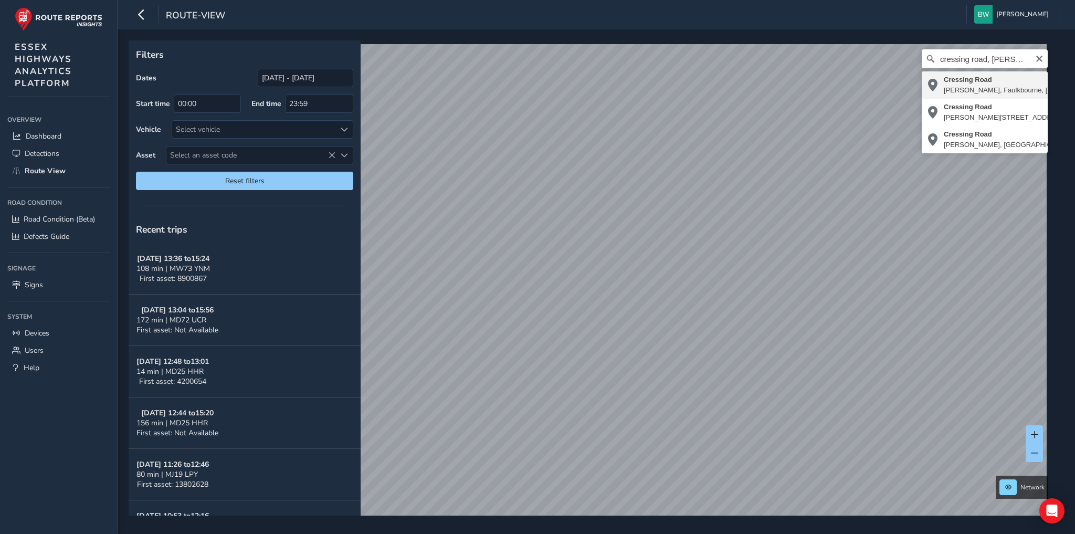
type input "[STREET_ADDRESS][PERSON_NAME]"
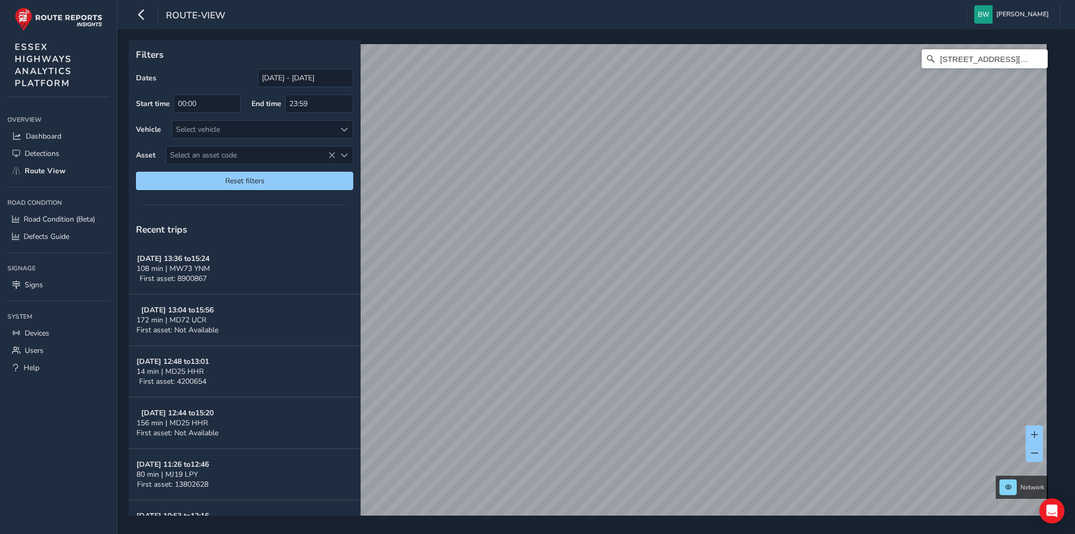
click at [673, 521] on div "Filters Dates [DATE] - [DATE] Start time 00:00 End time 23:59 Vehicle Select ve…" at bounding box center [597, 281] width 958 height 505
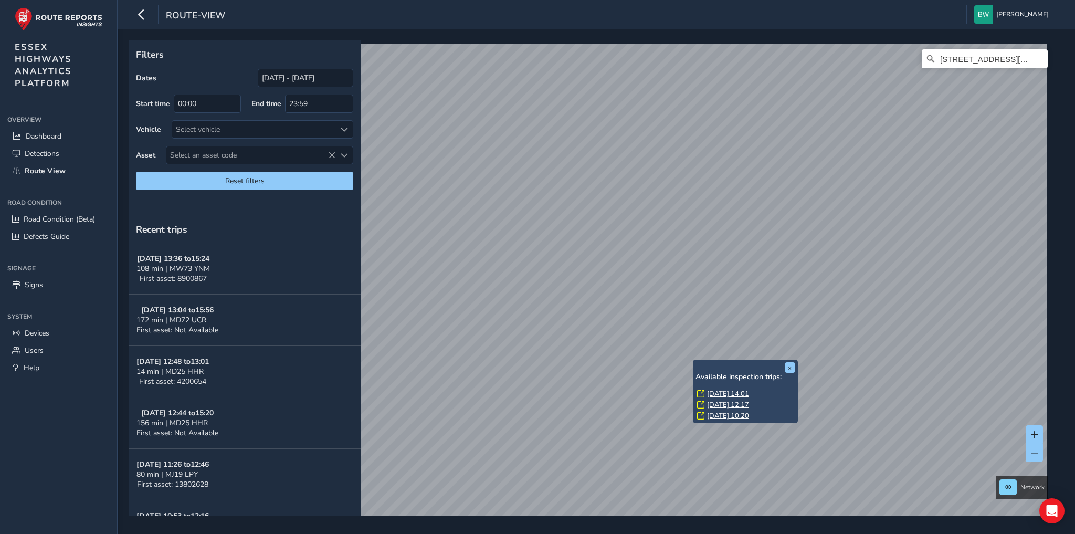
click at [710, 390] on link "[DATE] 14:01" at bounding box center [728, 393] width 42 height 9
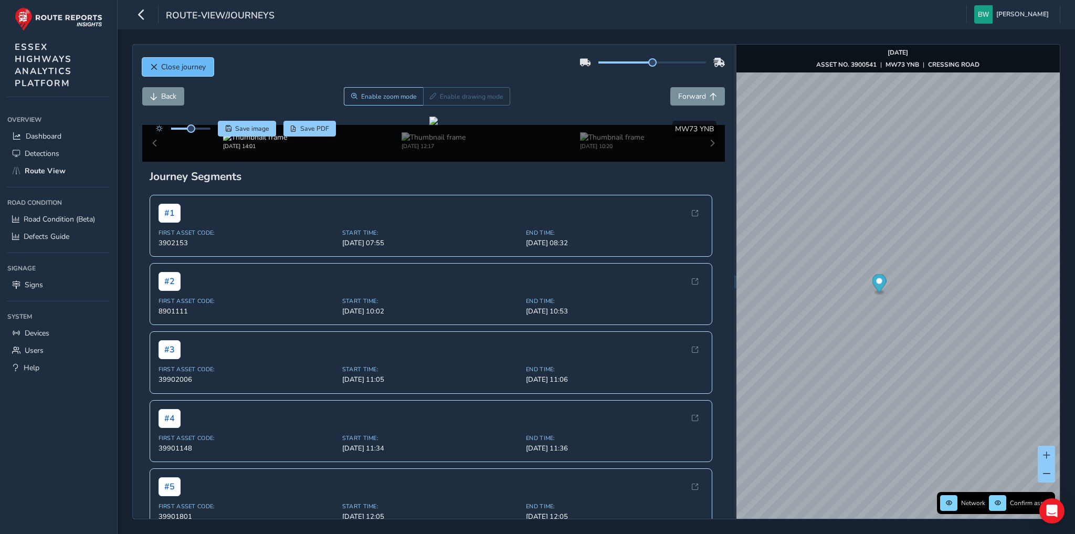
click at [190, 65] on span "Close journey" at bounding box center [183, 67] width 45 height 10
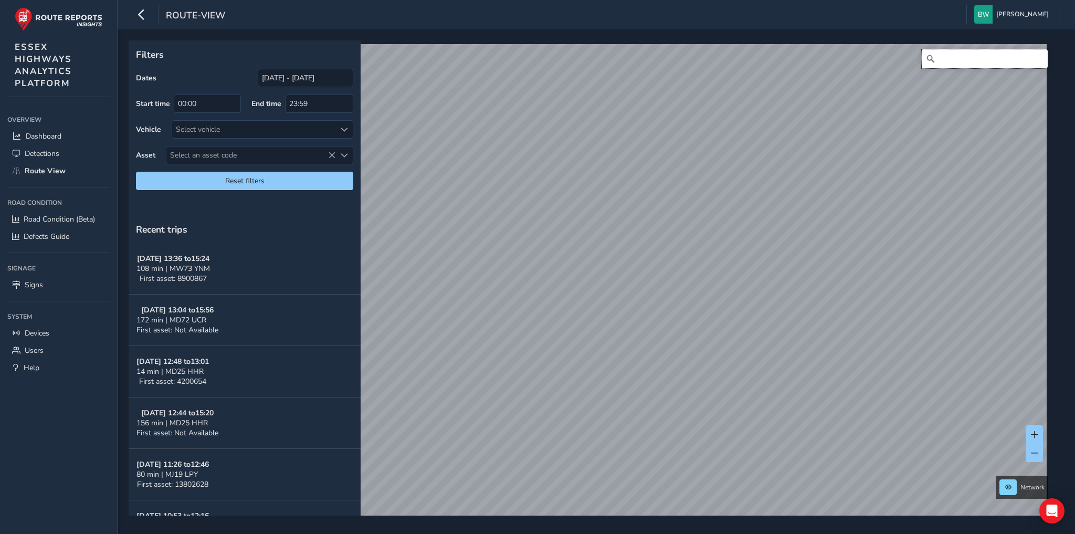
click at [958, 58] on input "Search" at bounding box center [985, 58] width 126 height 19
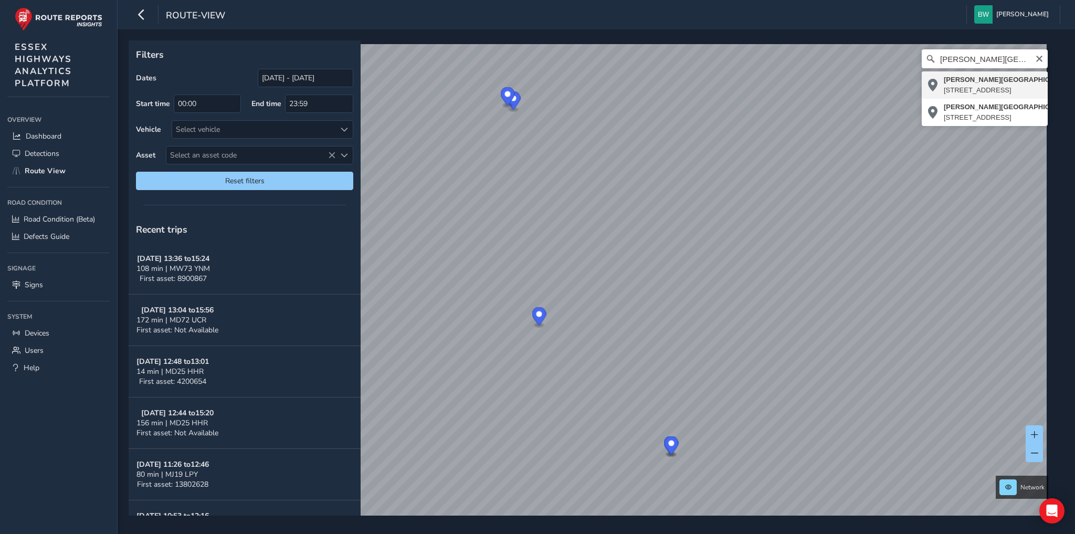
type input "[PERSON_NAME][STREET_ADDRESS]"
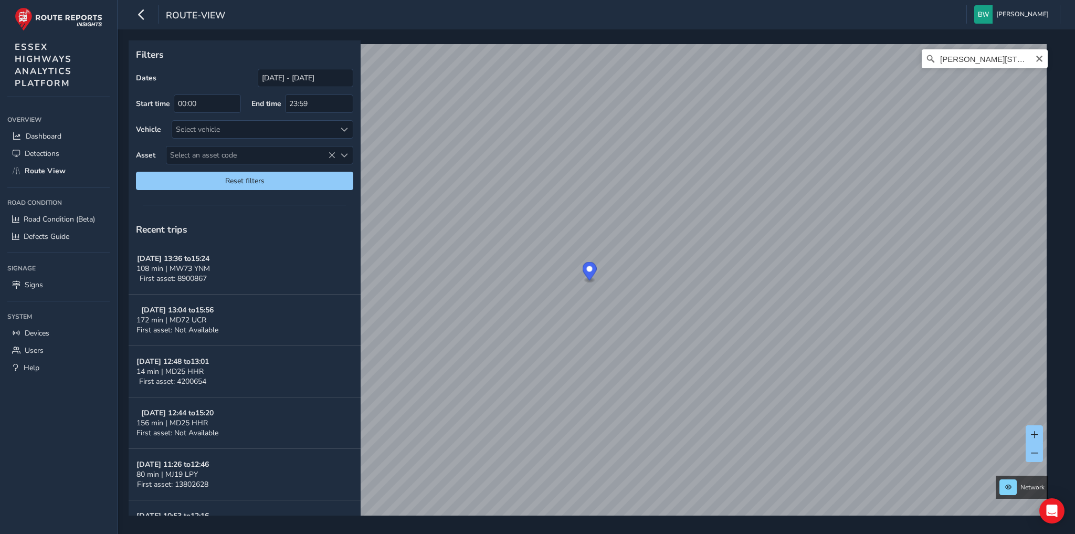
drag, startPoint x: 1034, startPoint y: 61, endPoint x: 1011, endPoint y: 58, distance: 23.9
click at [1035, 61] on icon "Clear" at bounding box center [1039, 59] width 8 height 8
click at [1004, 57] on input "Search" at bounding box center [985, 58] width 126 height 19
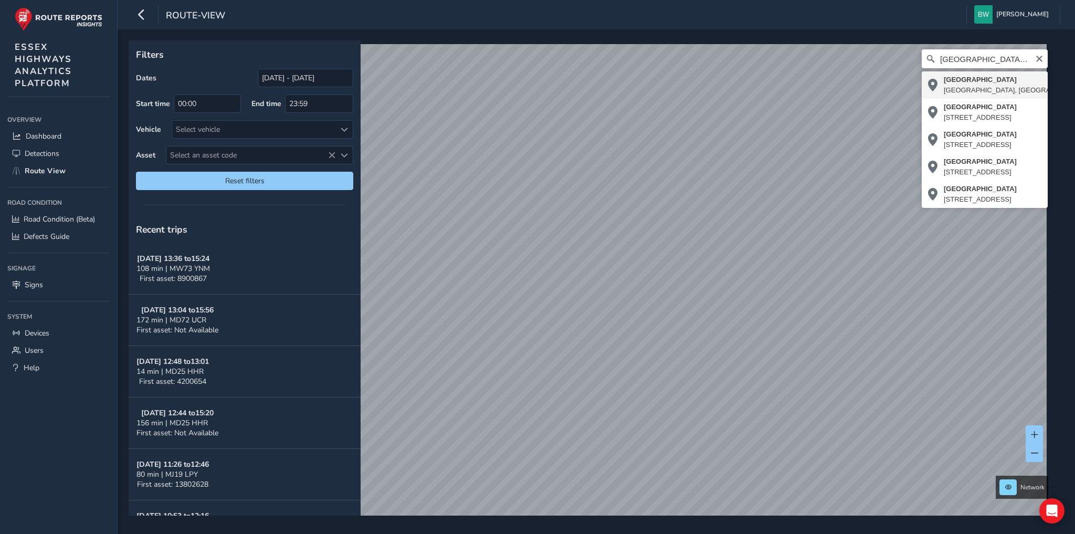
type input "[STREET_ADDRESS]"
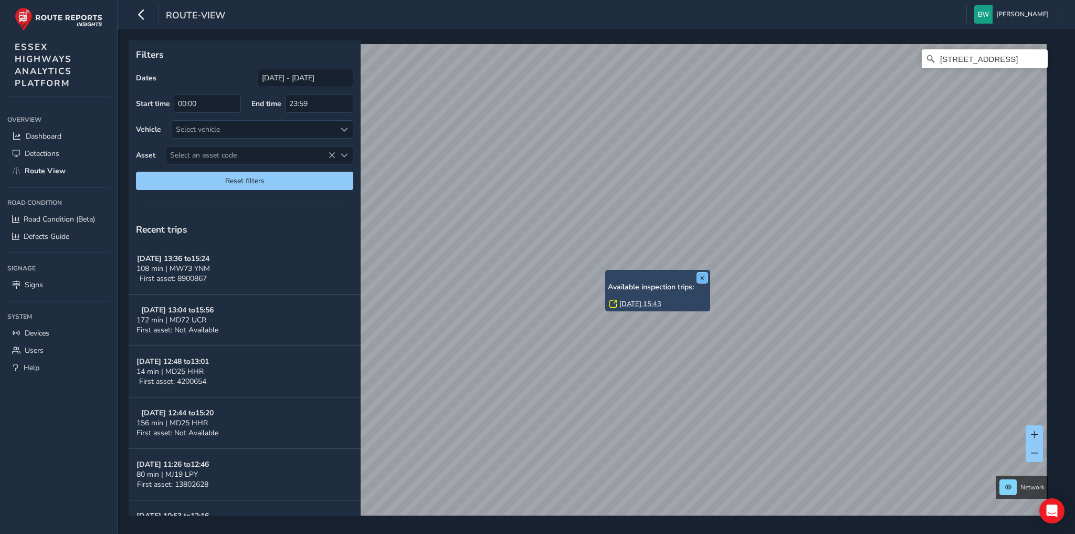
click at [701, 277] on button "x" at bounding box center [702, 278] width 11 height 11
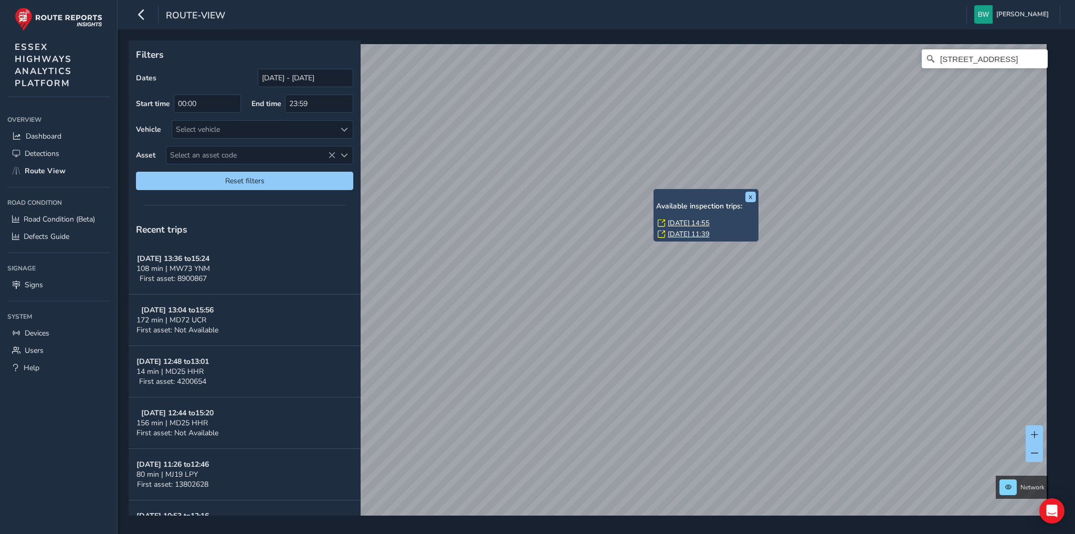
click at [682, 221] on link "[DATE] 14:55" at bounding box center [689, 222] width 42 height 9
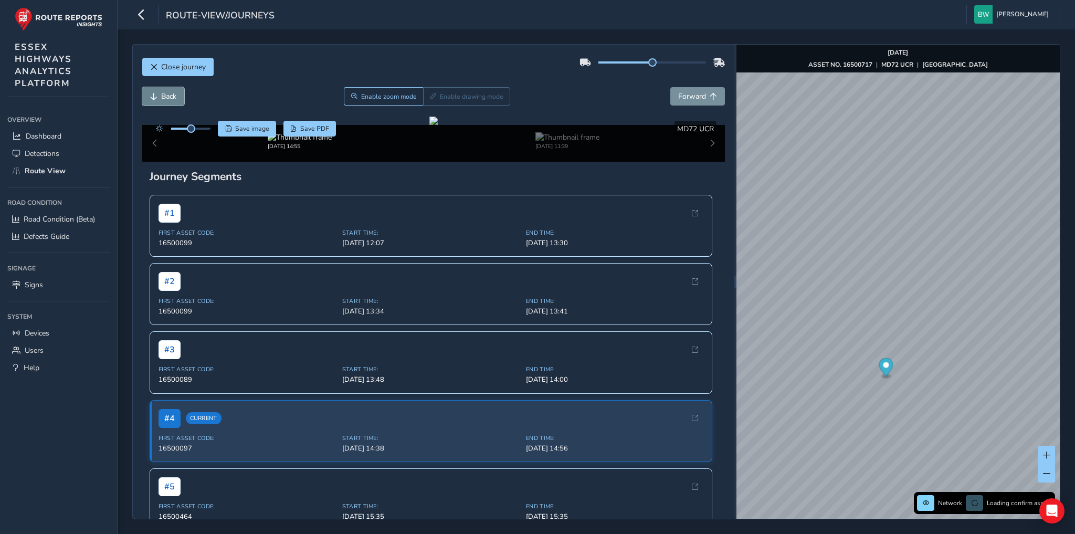
click at [169, 89] on button "Back" at bounding box center [163, 96] width 42 height 18
click at [167, 69] on span "Close journey" at bounding box center [183, 67] width 45 height 10
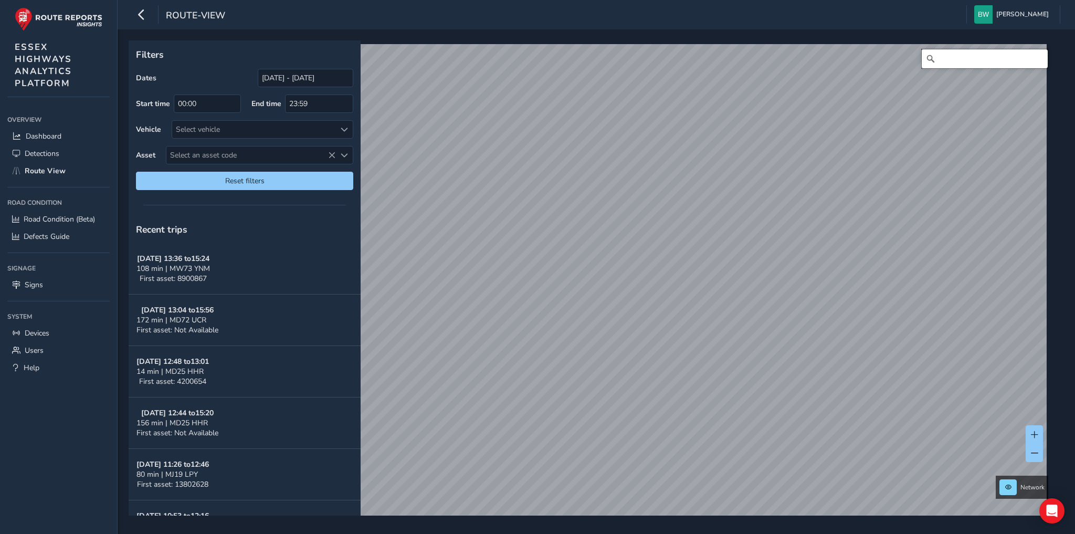
click at [969, 58] on input "Search" at bounding box center [985, 58] width 126 height 19
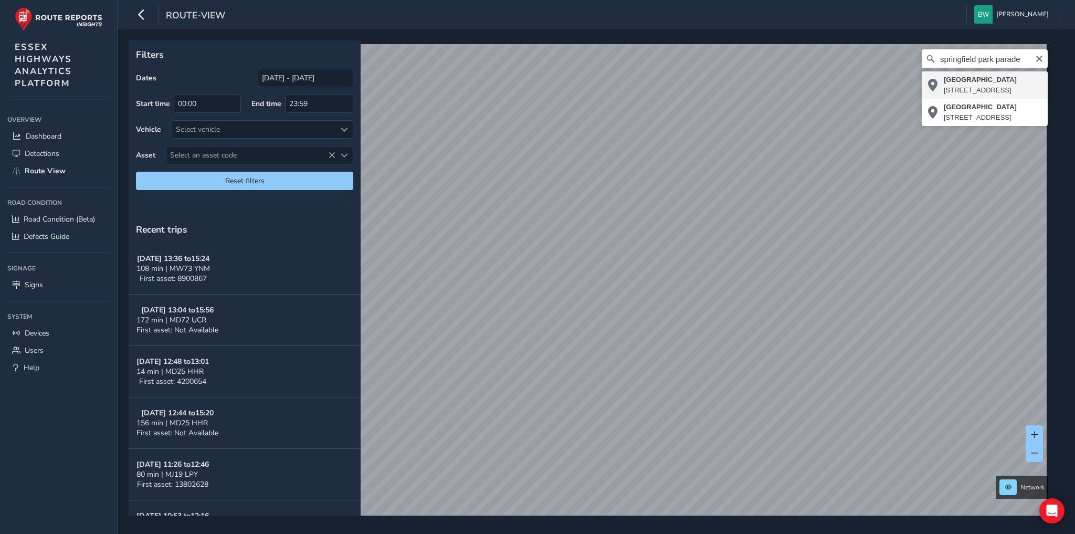
type input "[STREET_ADDRESS]"
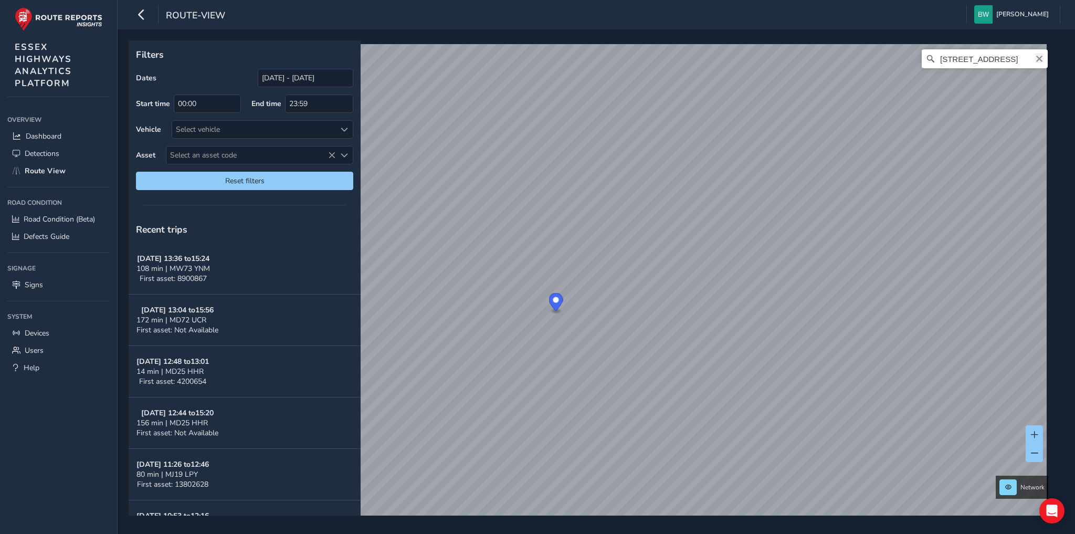
click at [1035, 56] on icon "Clear" at bounding box center [1039, 59] width 8 height 8
click at [973, 58] on input "Search" at bounding box center [985, 58] width 126 height 19
type input "[PERSON_NAME][STREET_ADDRESS][PERSON_NAME]"
click at [704, 252] on link "[DATE] 12:41" at bounding box center [714, 254] width 42 height 9
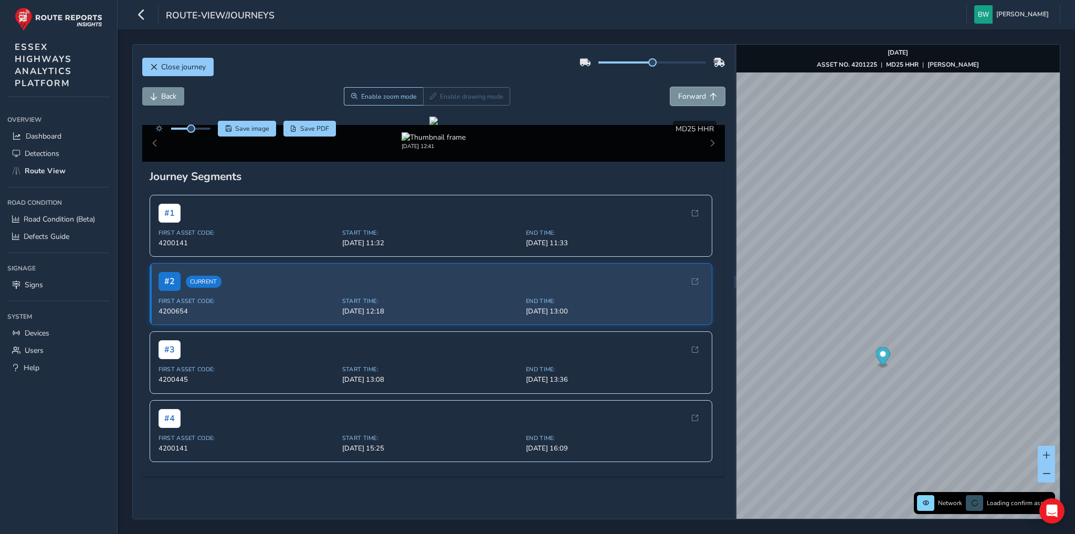
click at [687, 95] on span "Forward" at bounding box center [692, 96] width 28 height 10
